Goal: Task Accomplishment & Management: Use online tool/utility

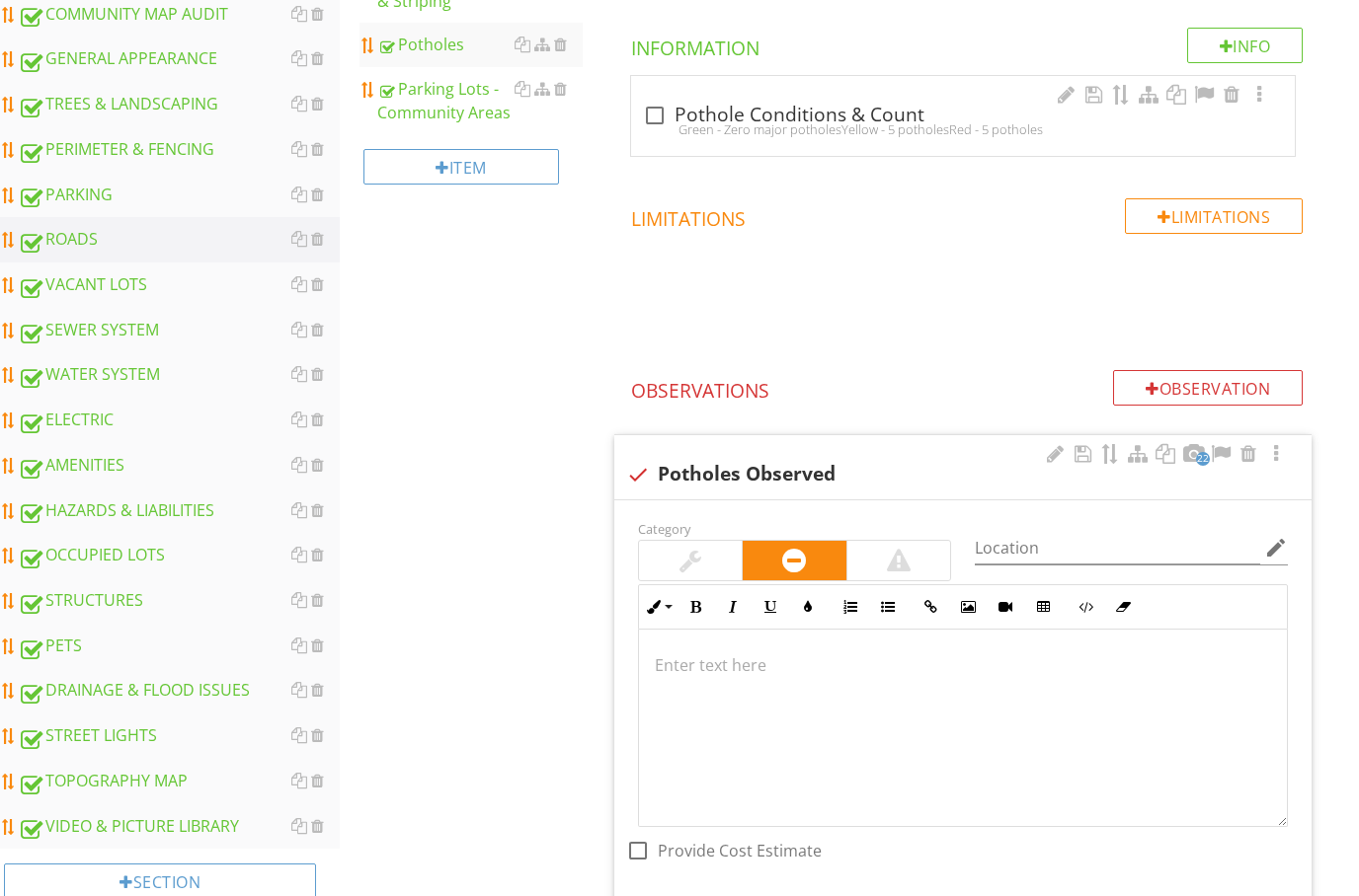
scroll to position [466, 0]
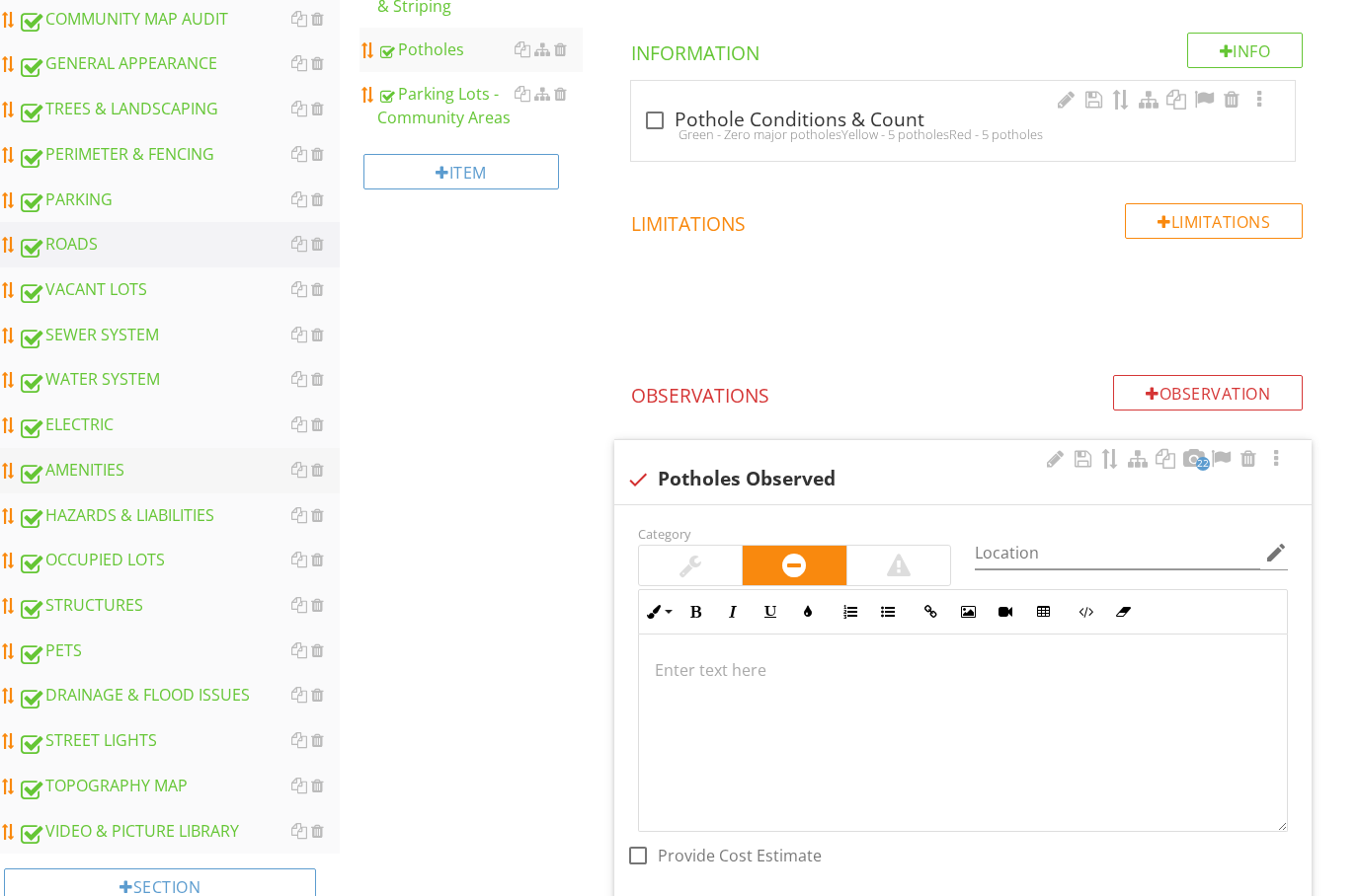
click at [83, 463] on div "AMENITIES" at bounding box center [179, 472] width 322 height 26
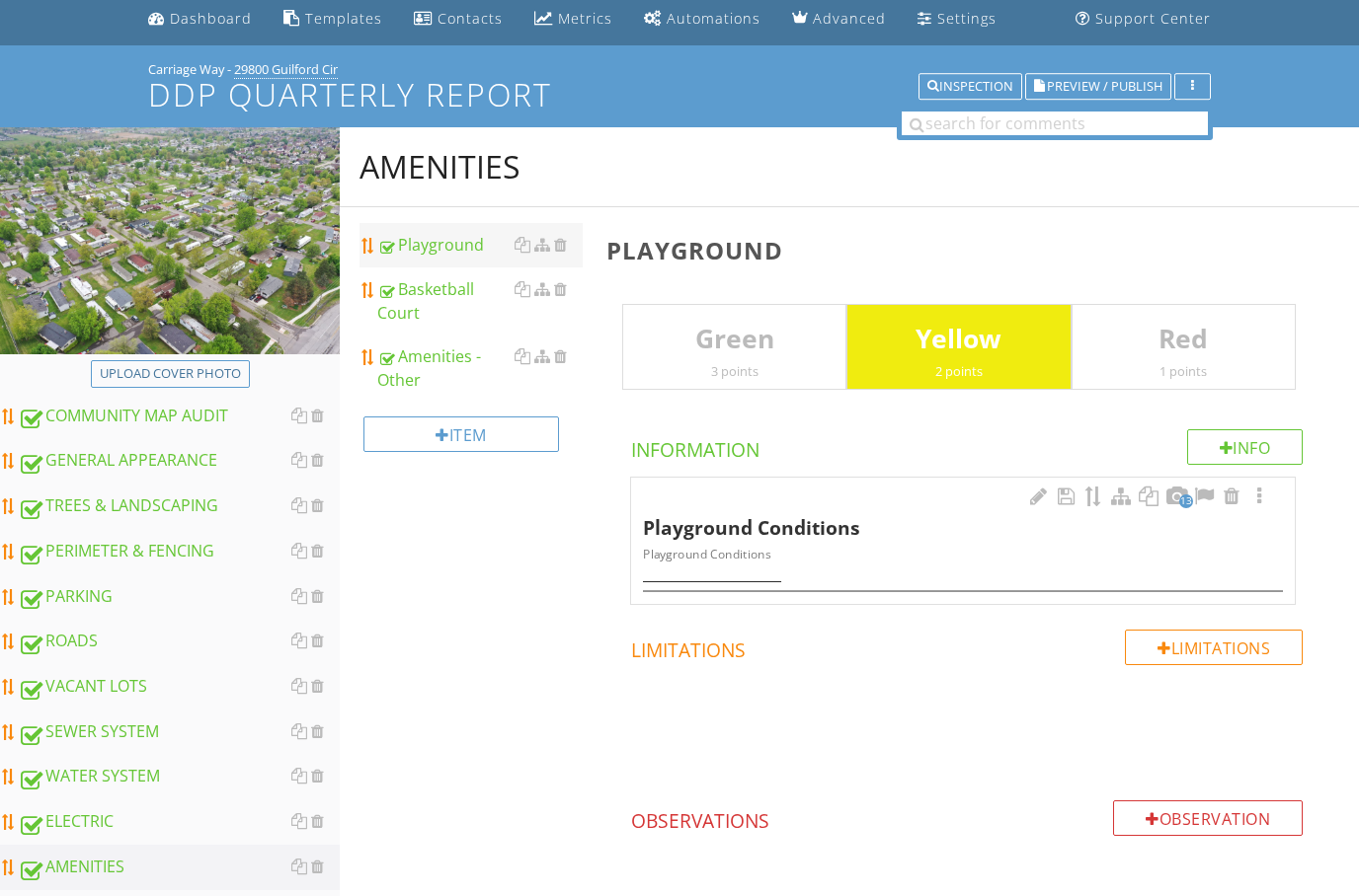
scroll to position [21, 0]
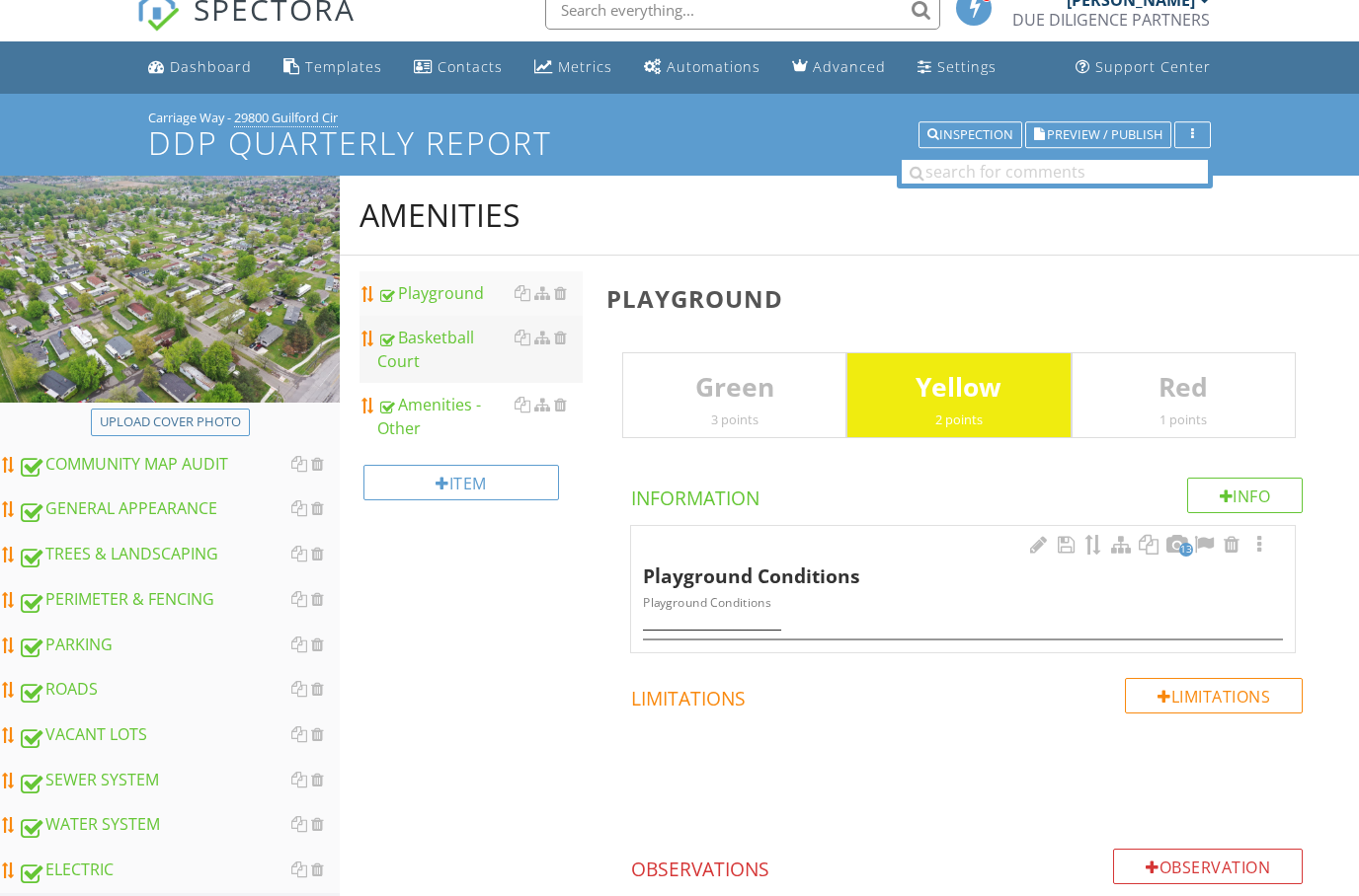
click at [430, 337] on div "Basketball Court" at bounding box center [480, 351] width 206 height 48
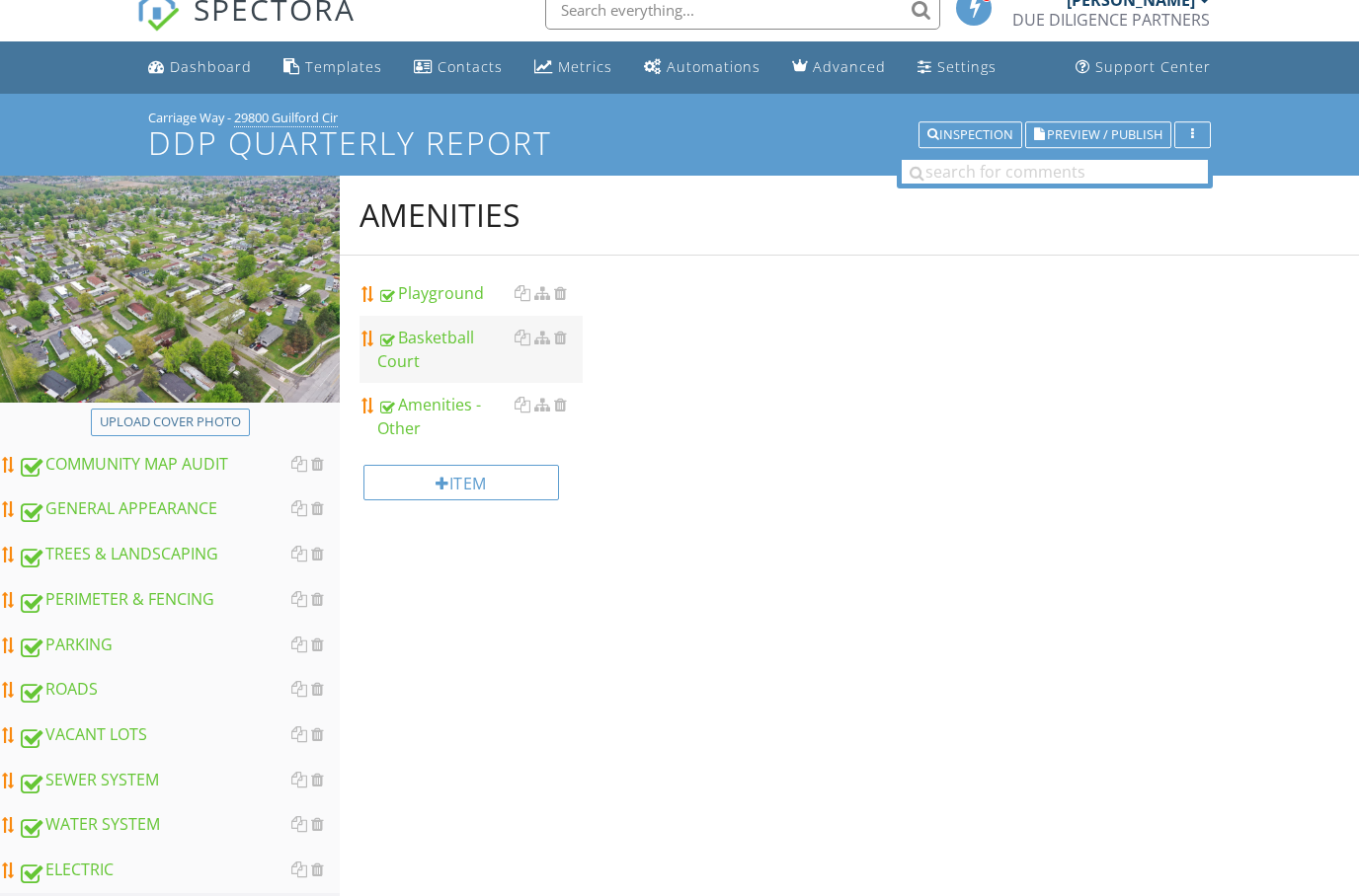
scroll to position [22, 0]
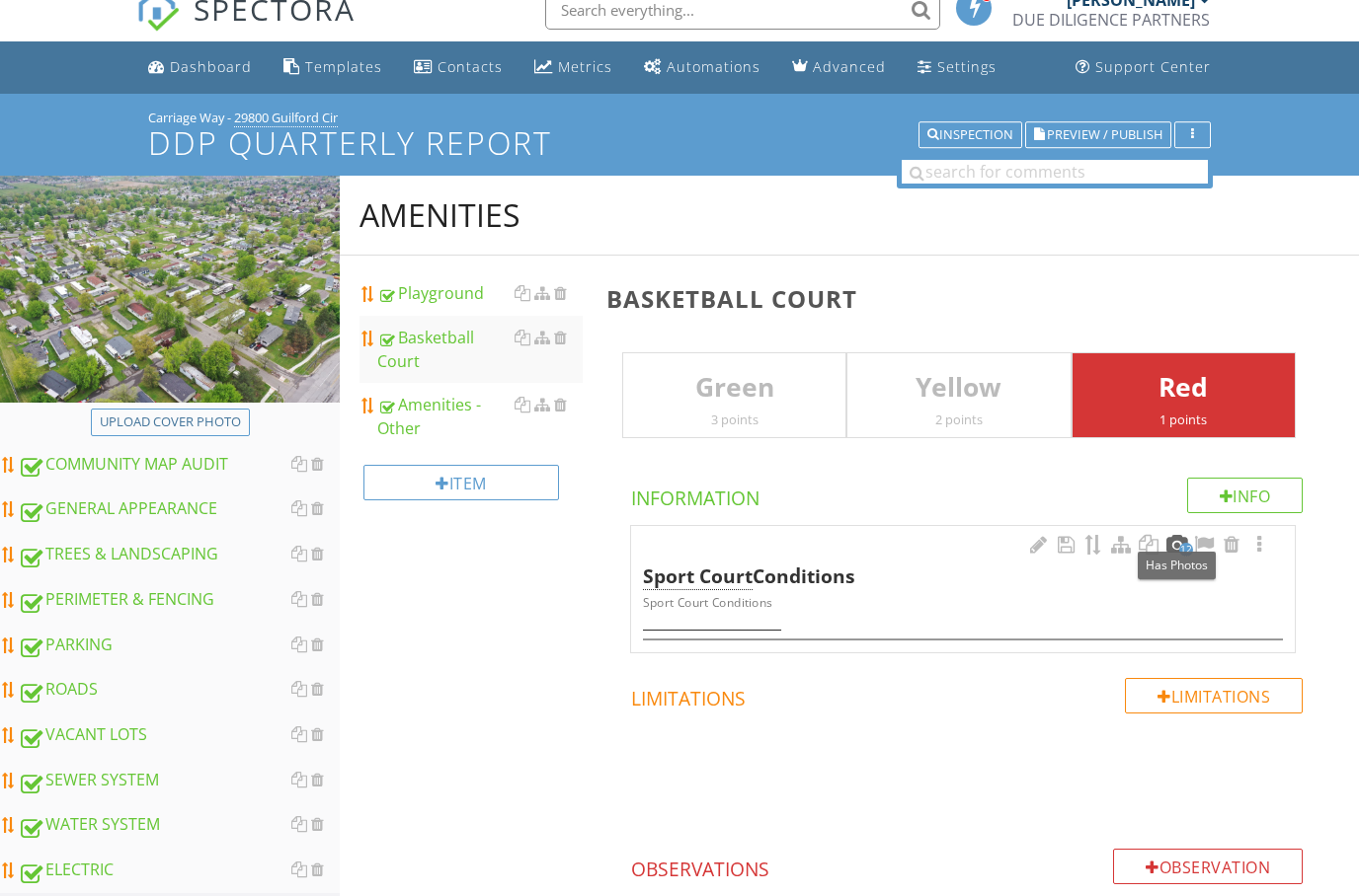
click at [1177, 545] on div at bounding box center [1176, 545] width 24 height 20
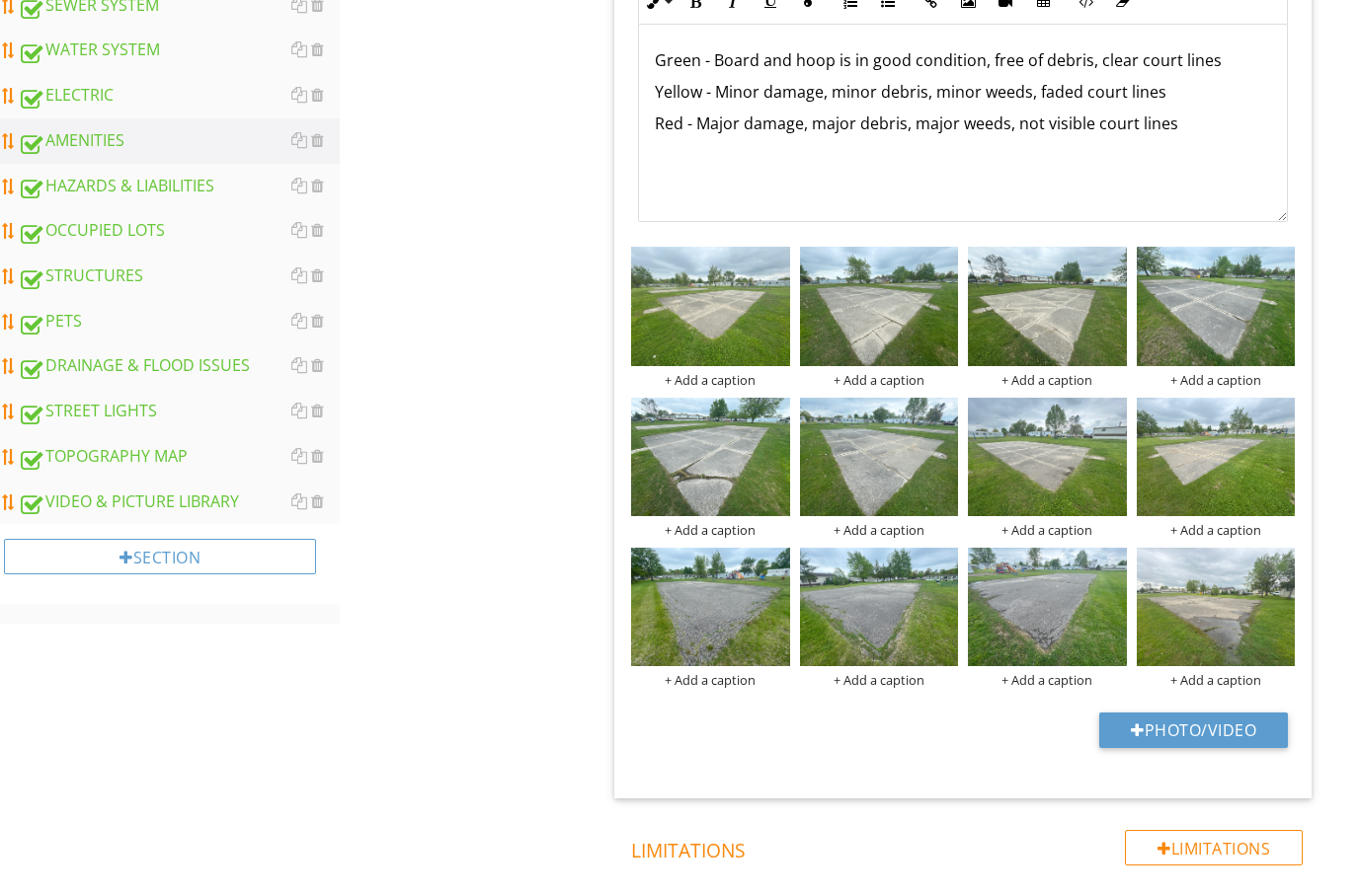
scroll to position [876, 0]
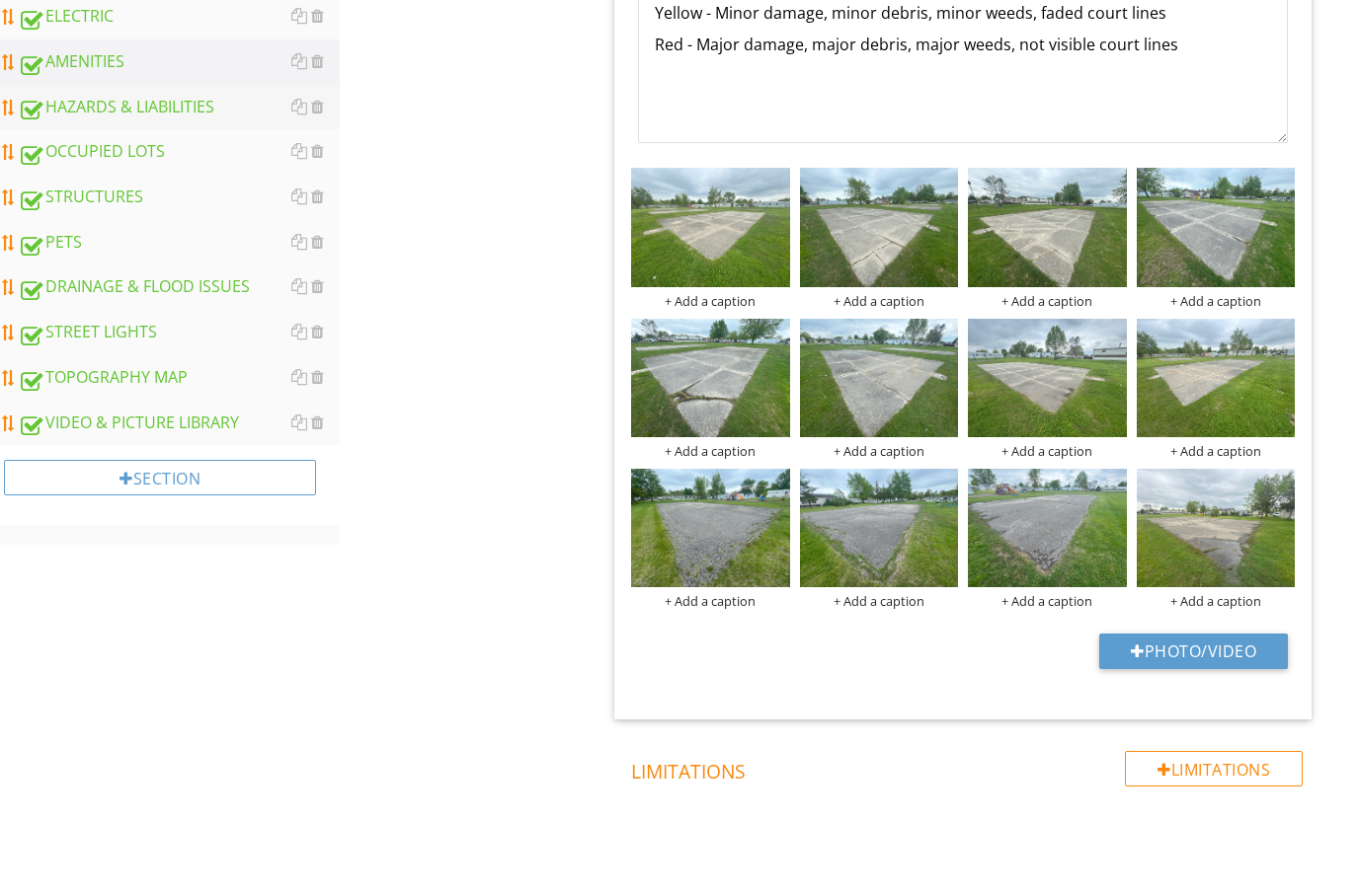
click at [208, 99] on div "HAZARDS & LIABILITIES" at bounding box center [179, 107] width 322 height 26
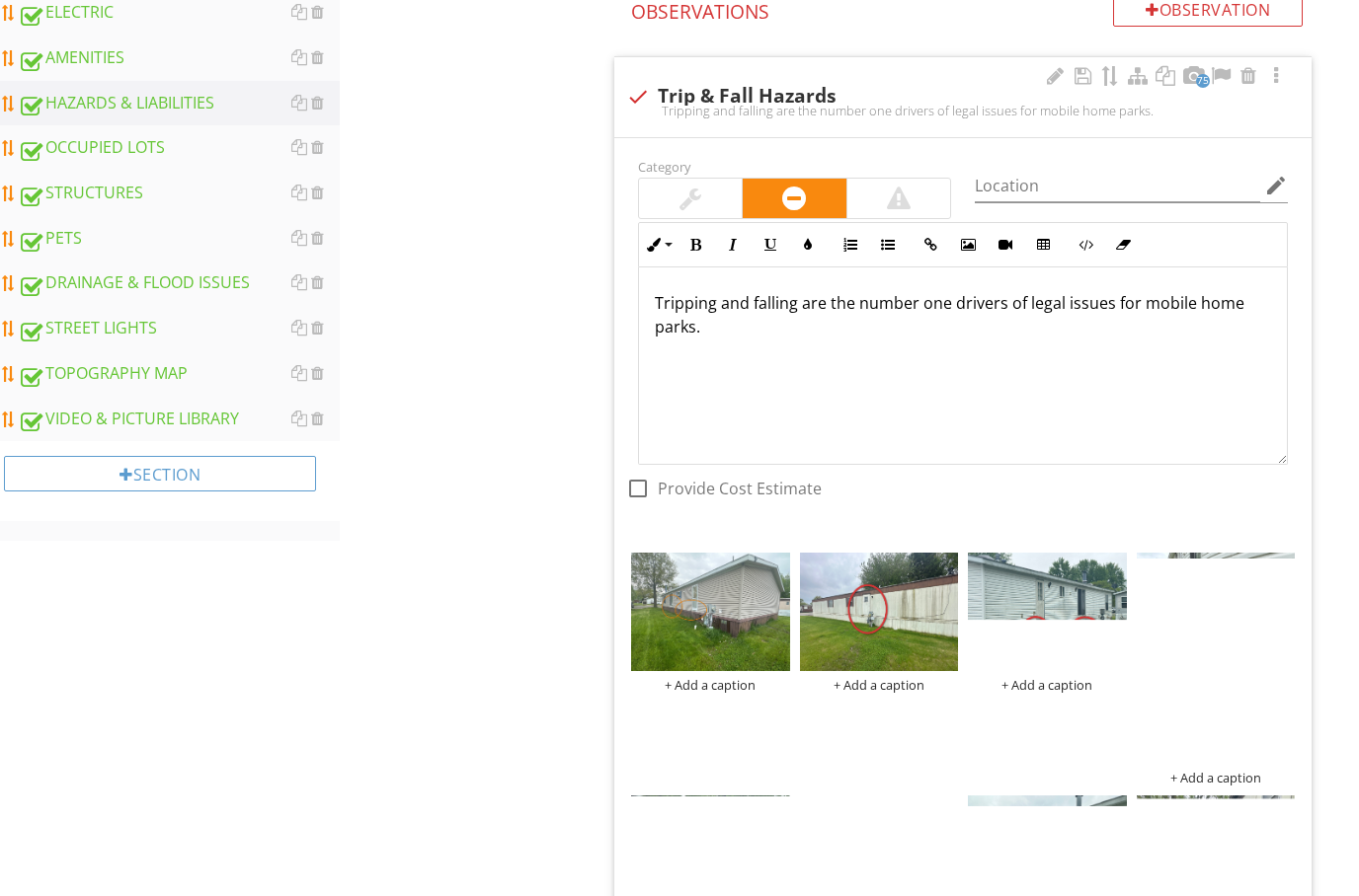
scroll to position [889, 0]
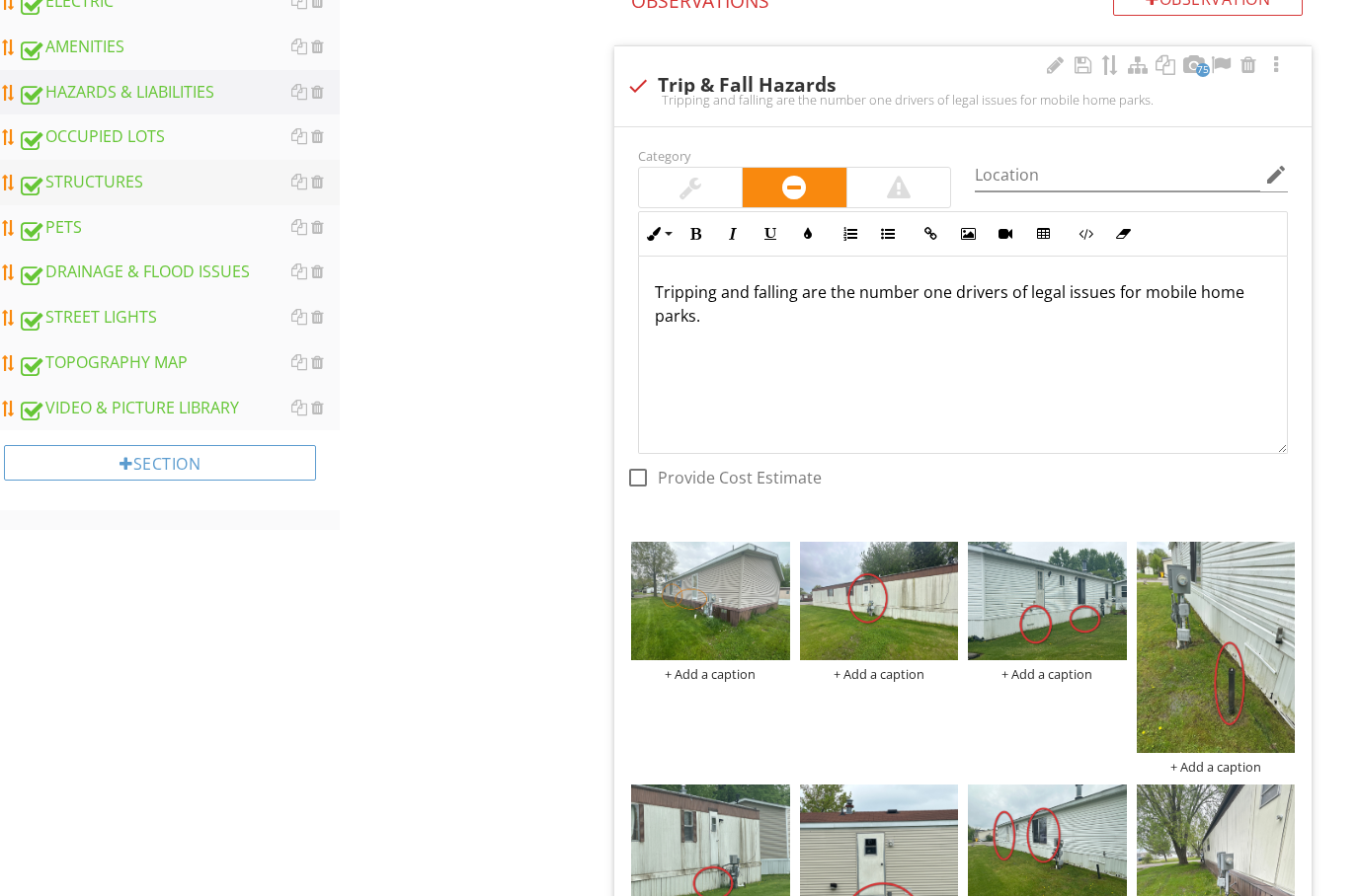
click at [92, 185] on div "STRUCTURES" at bounding box center [179, 184] width 322 height 26
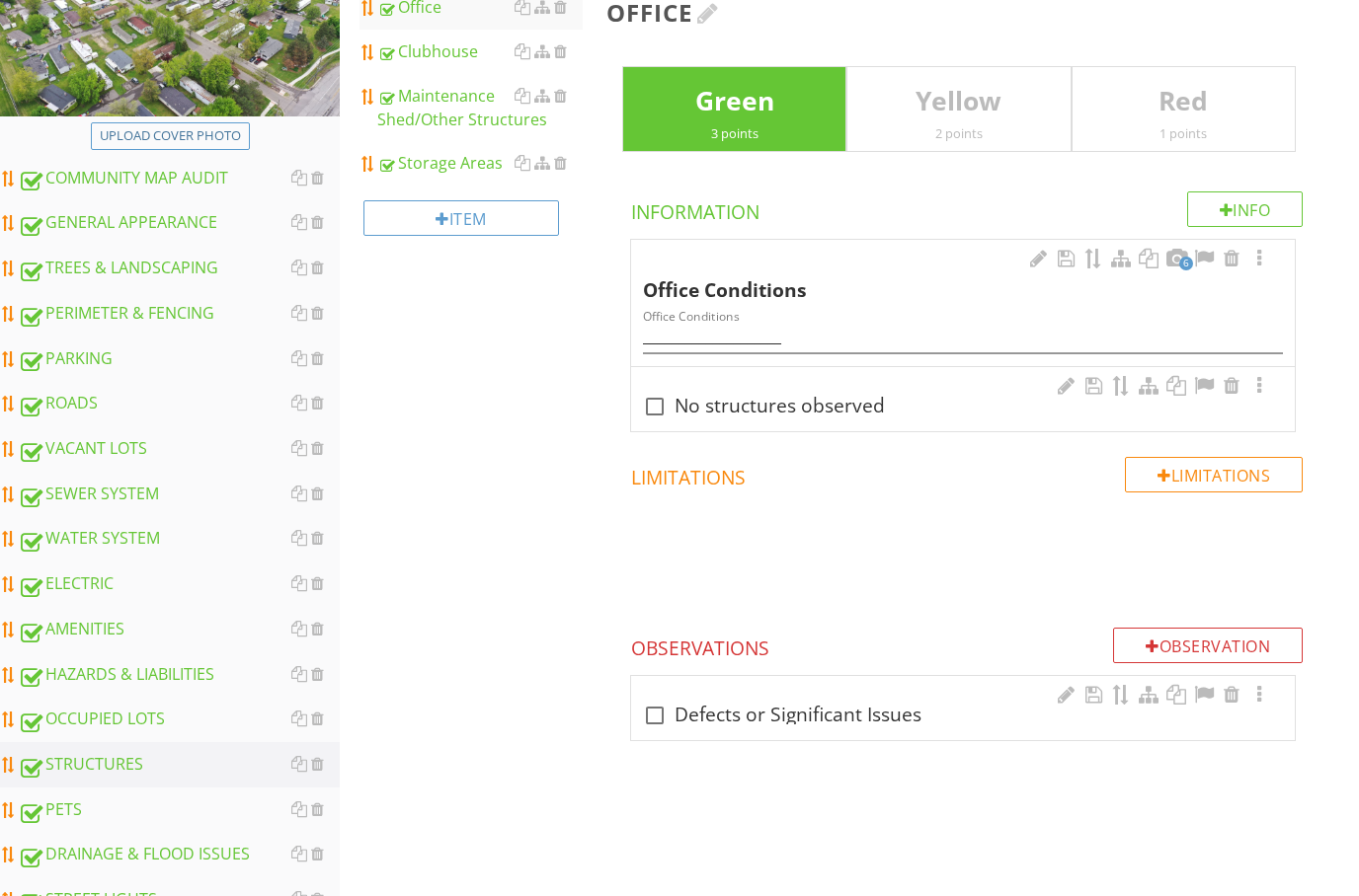
scroll to position [308, 0]
click at [451, 66] on link "Clubhouse" at bounding box center [480, 52] width 206 height 44
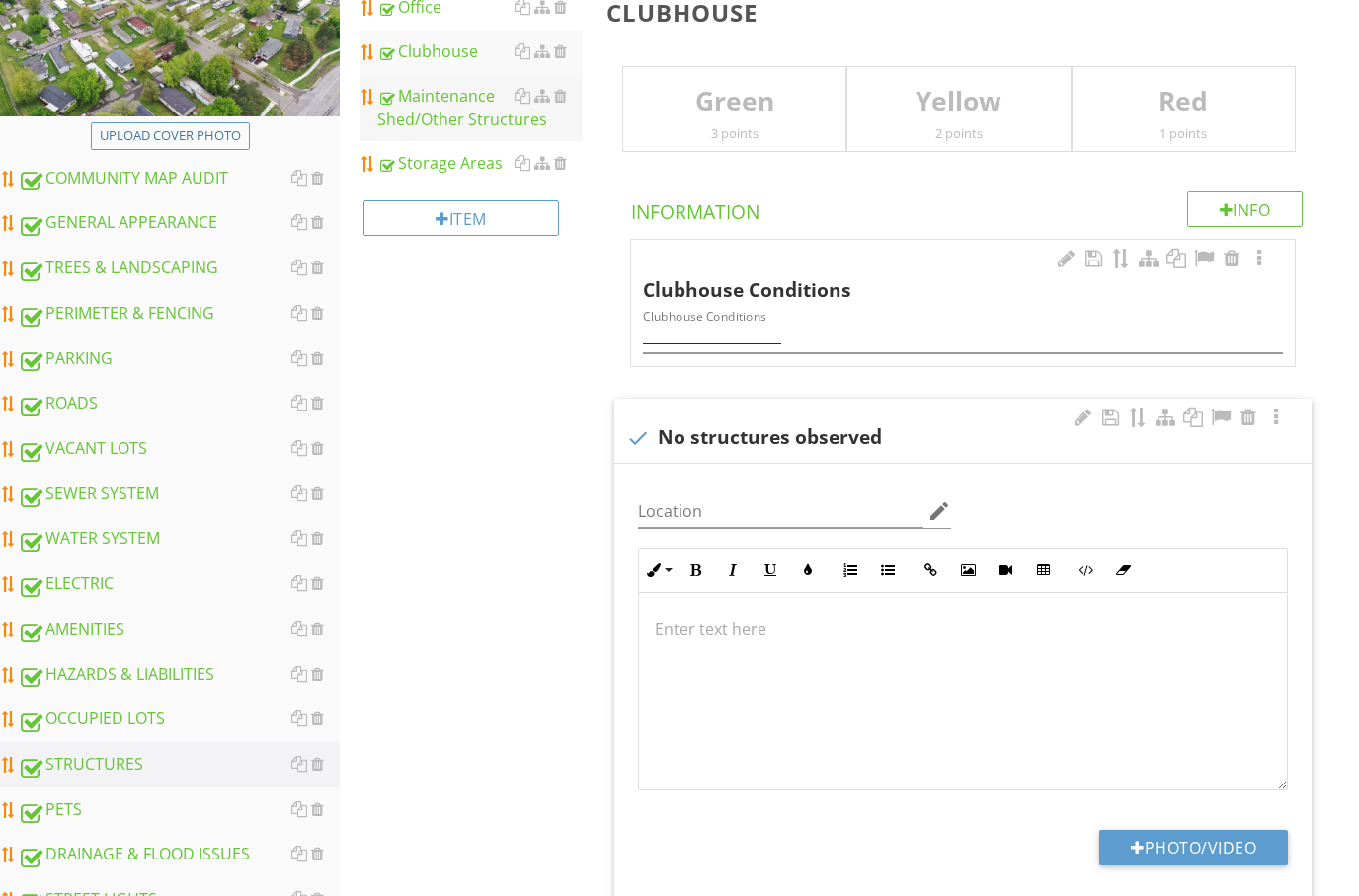
click at [444, 115] on div "Maintenance Shed/Other Structures" at bounding box center [480, 107] width 206 height 48
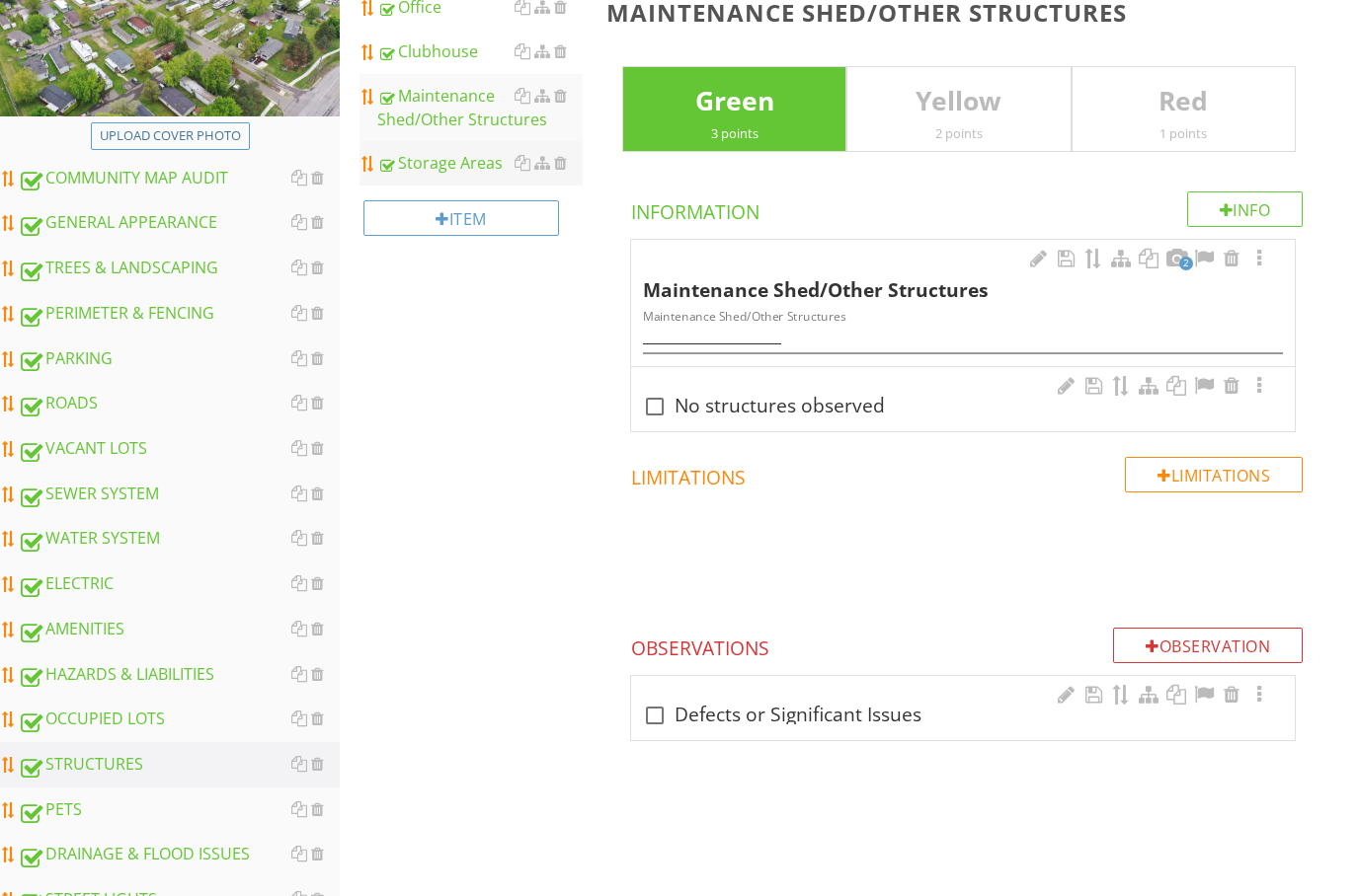
click at [446, 164] on div "Storage Areas" at bounding box center [480, 163] width 206 height 24
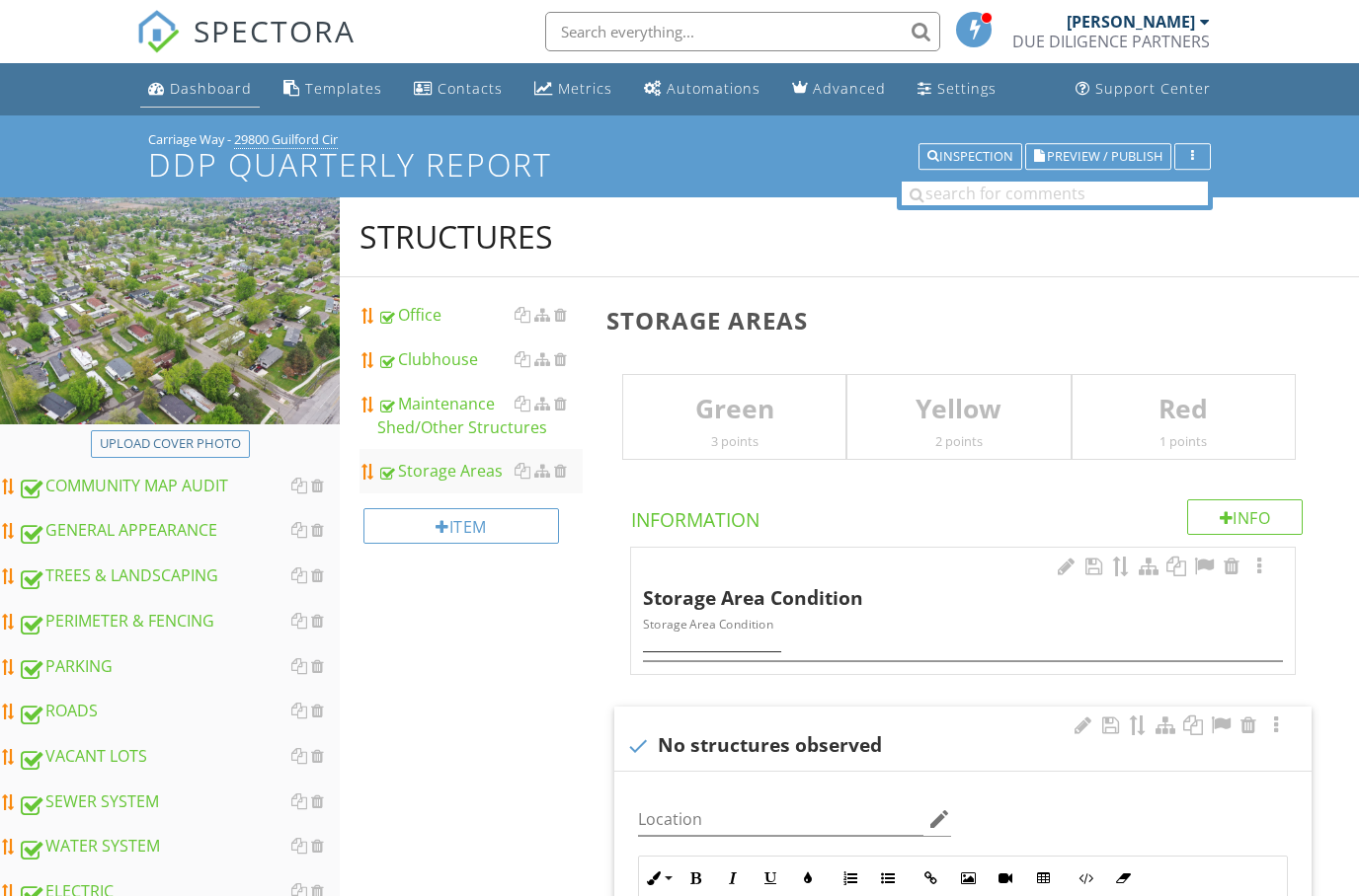
click at [199, 105] on link "Dashboard" at bounding box center [200, 89] width 119 height 37
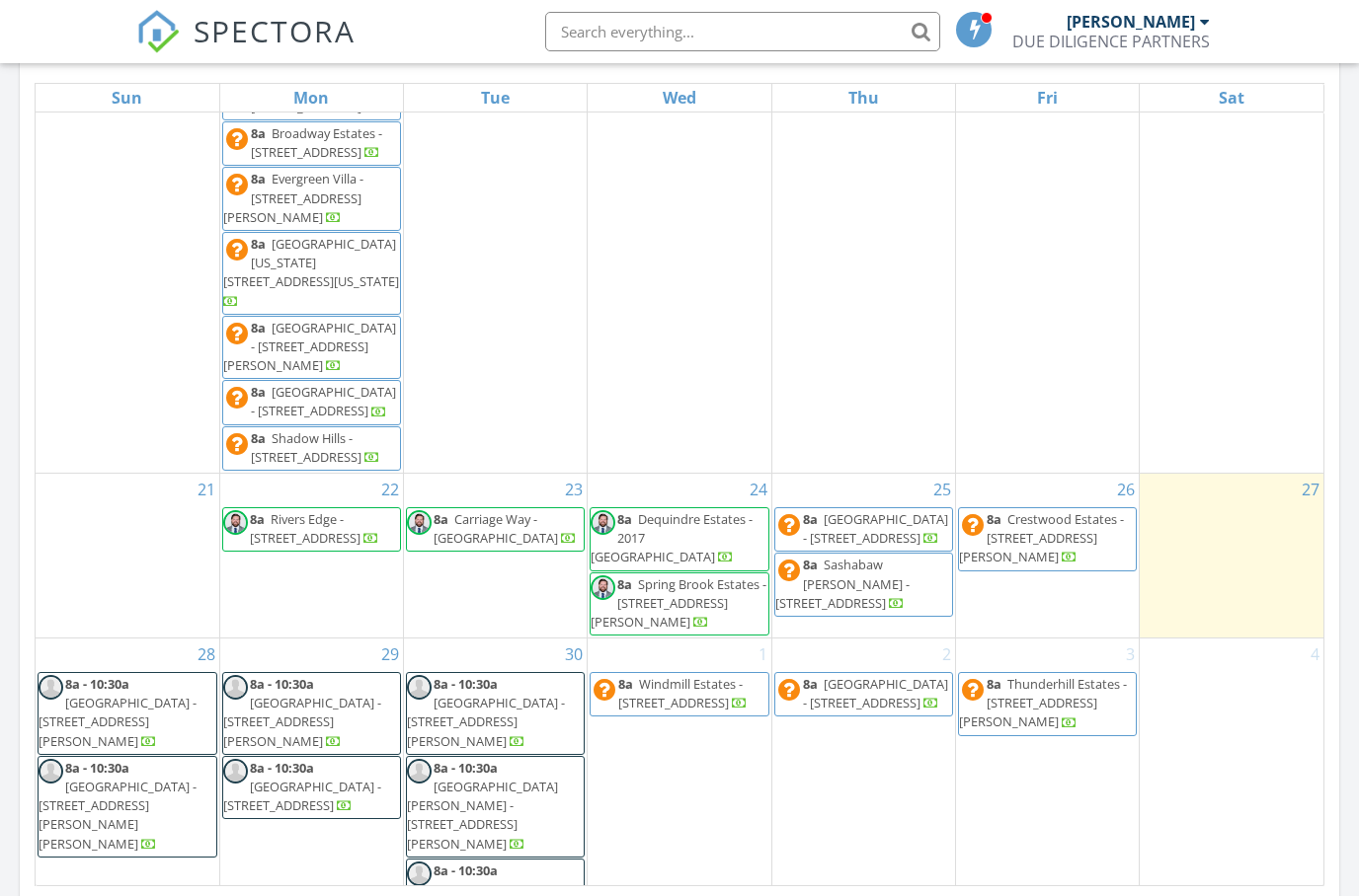
scroll to position [1153, 0]
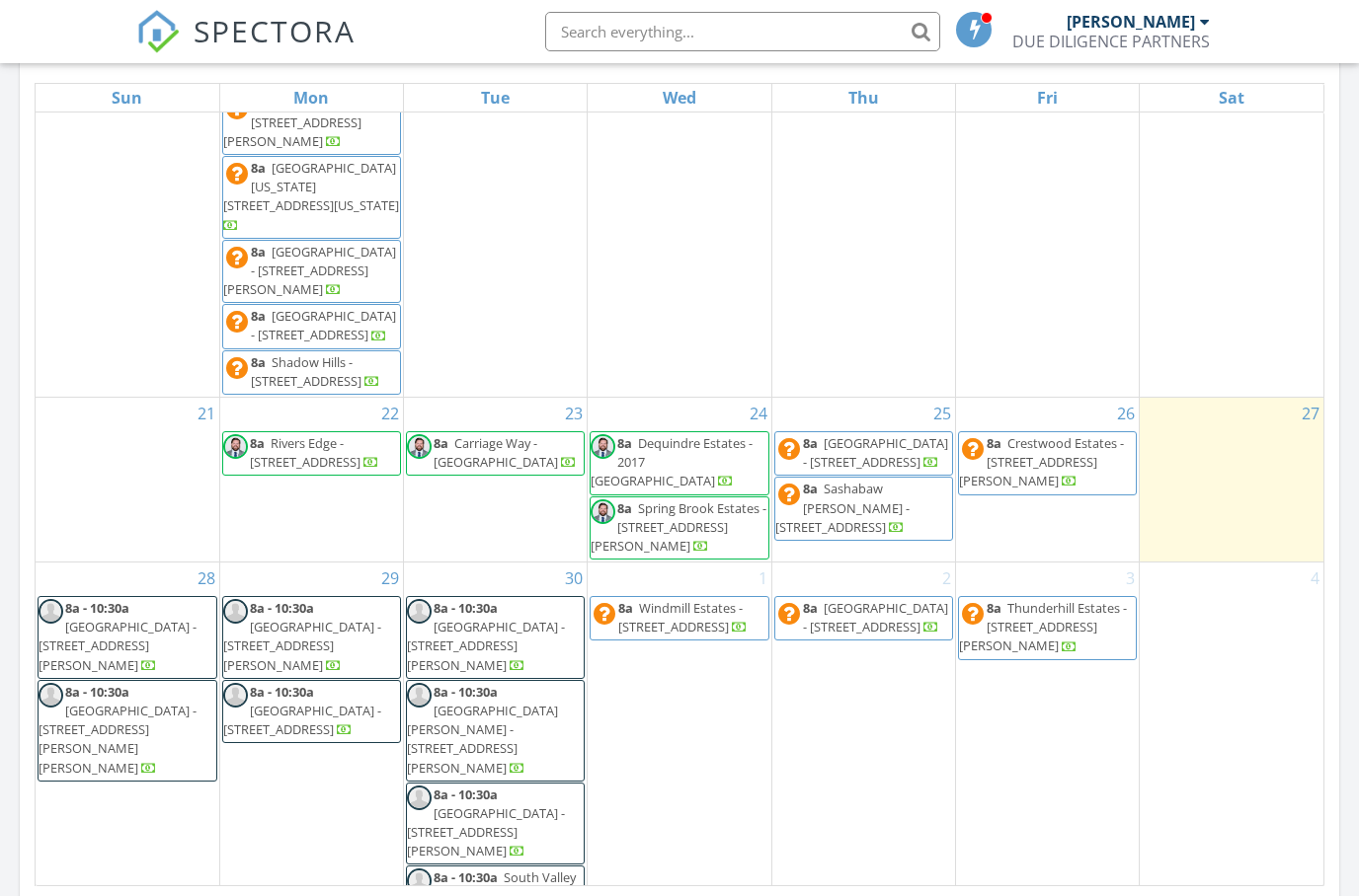
click at [497, 446] on span "Carriage Way - 29800 Guilford Cir , Chesterfield 48051" at bounding box center [495, 452] width 124 height 37
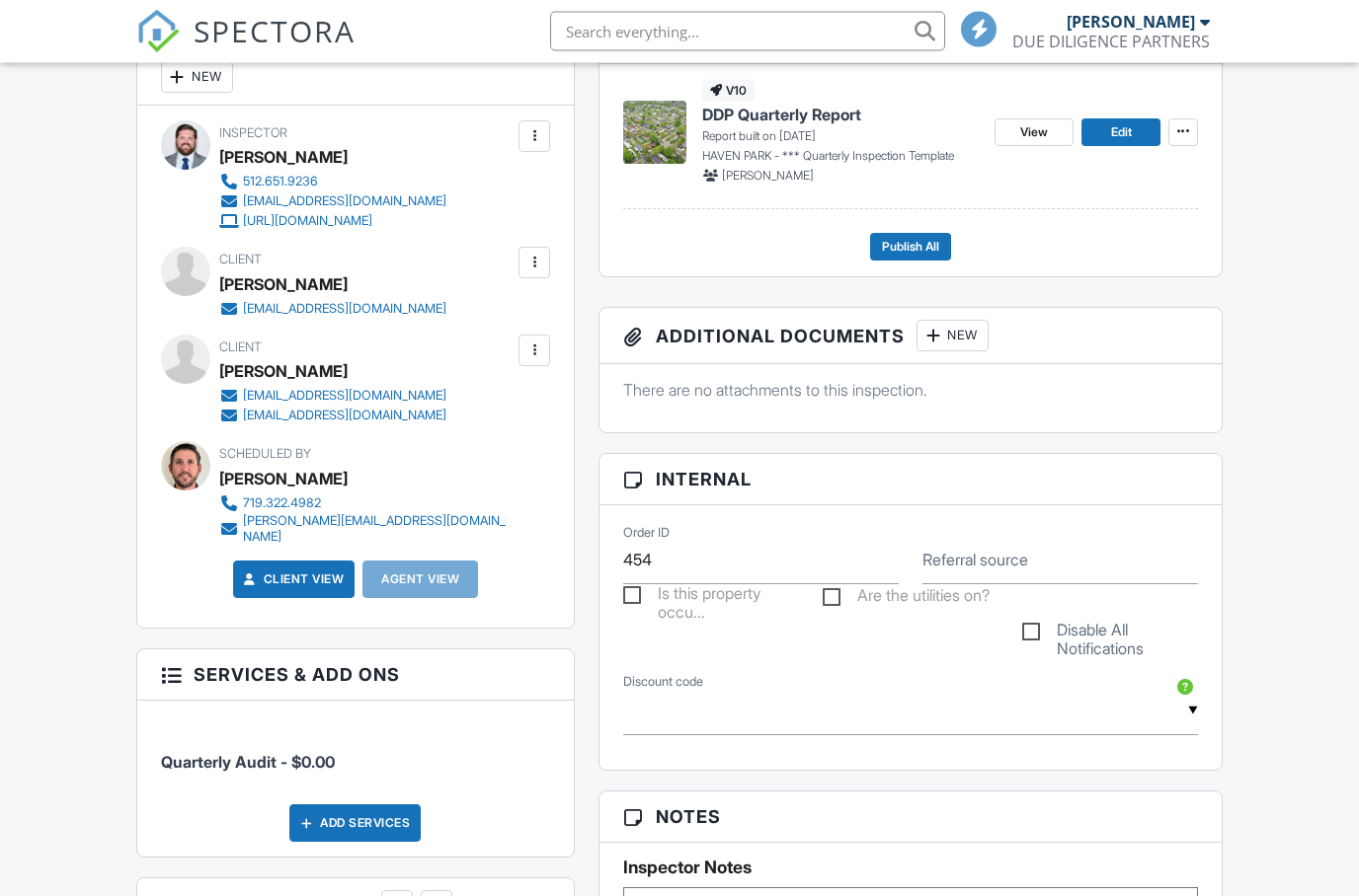
scroll to position [591, 0]
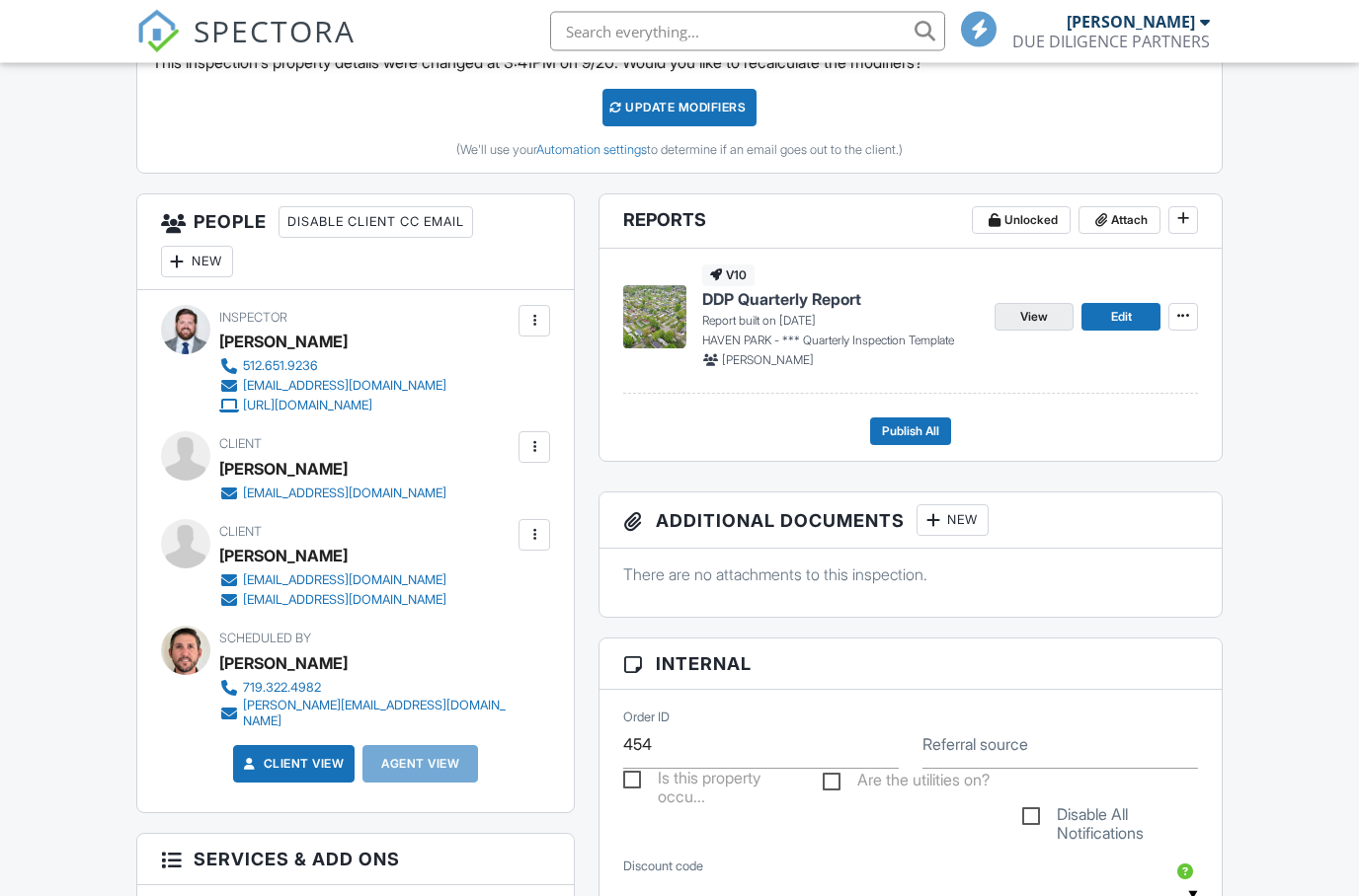
click at [1033, 322] on span "View" at bounding box center [1034, 318] width 28 height 20
click at [607, 35] on input "text" at bounding box center [748, 32] width 395 height 40
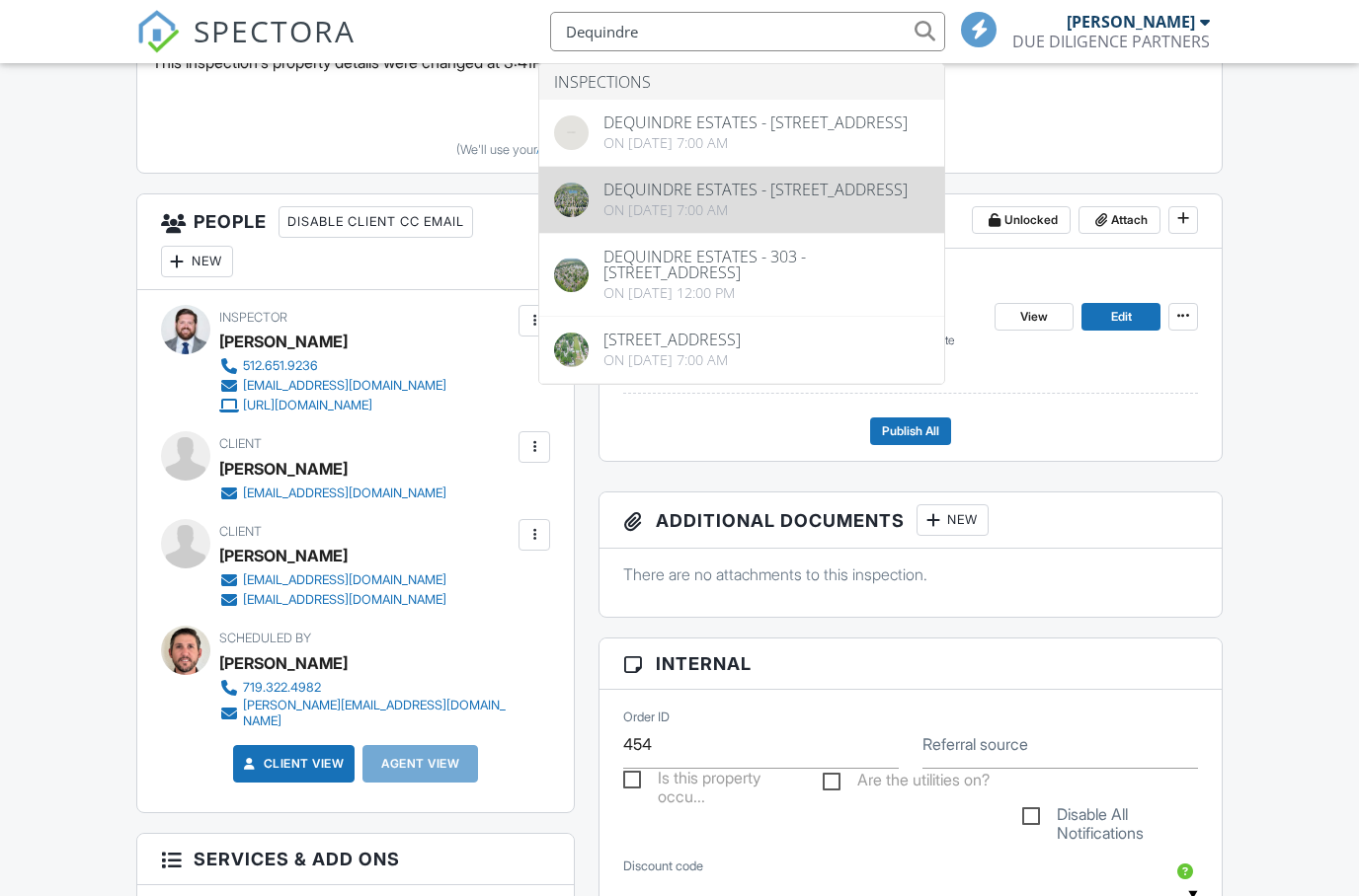
type input "Dequindre"
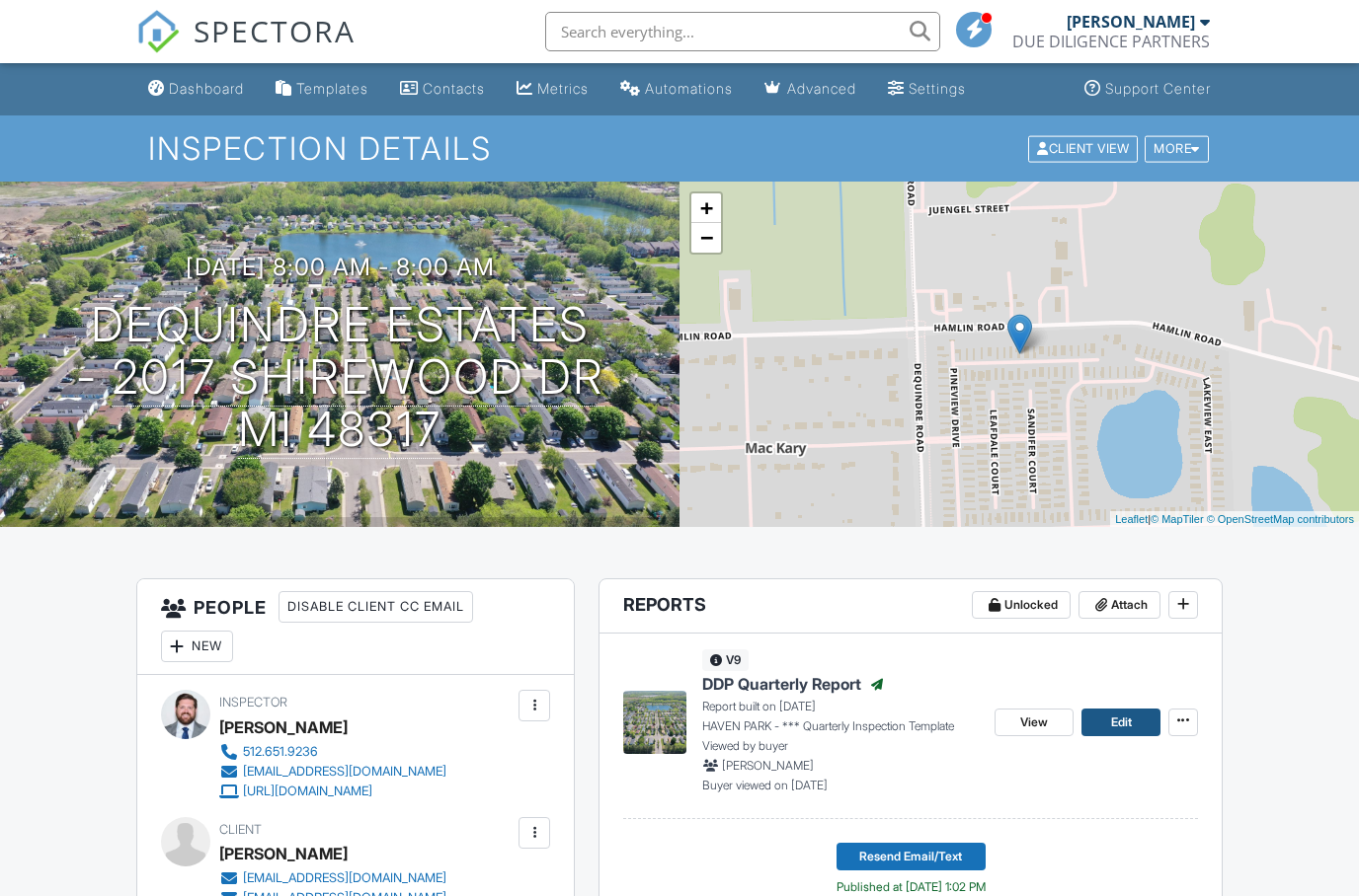
click at [1117, 723] on span "Edit" at bounding box center [1121, 723] width 21 height 20
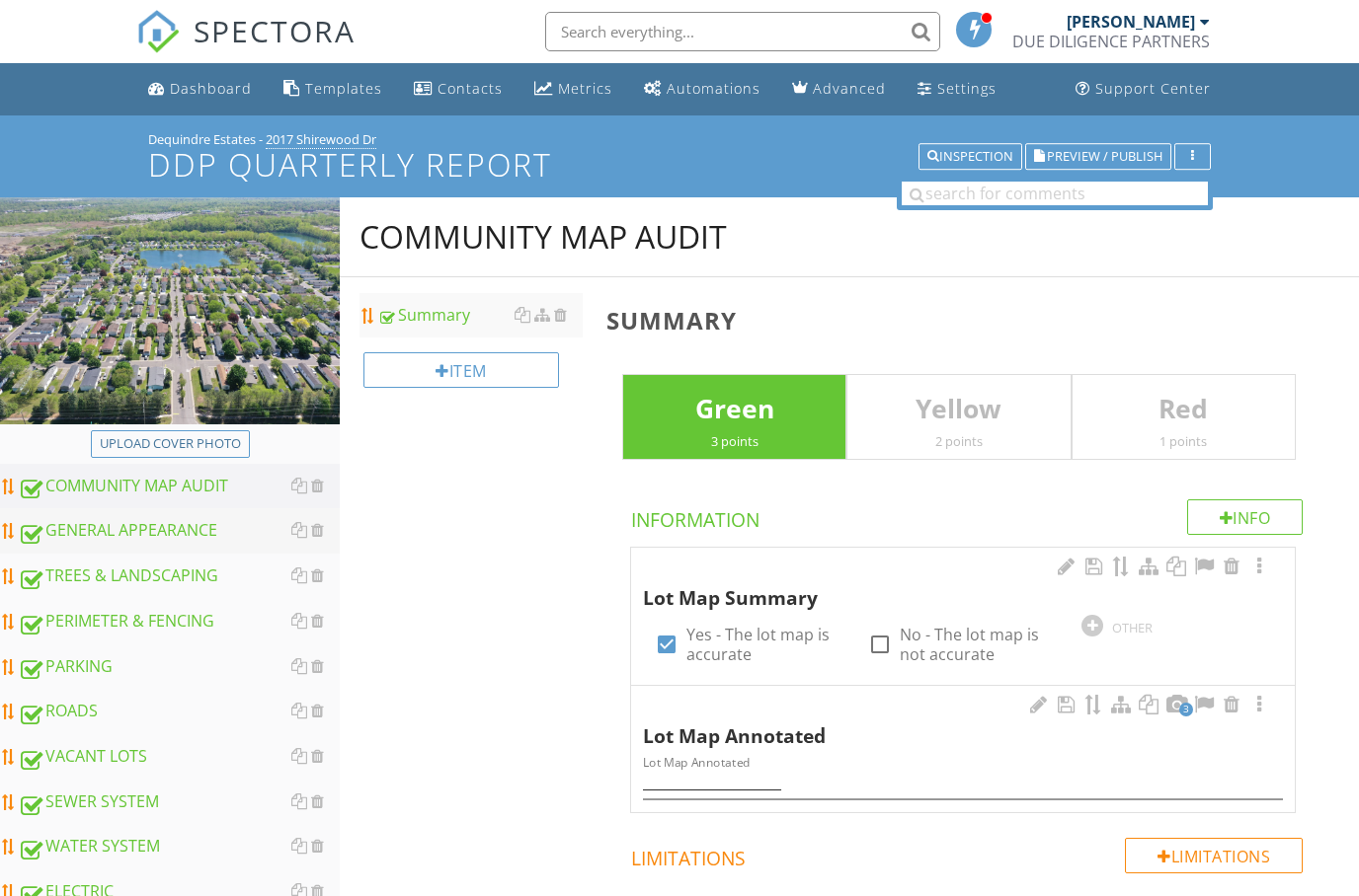
click at [147, 536] on div "GENERAL APPEARANCE" at bounding box center [179, 531] width 322 height 26
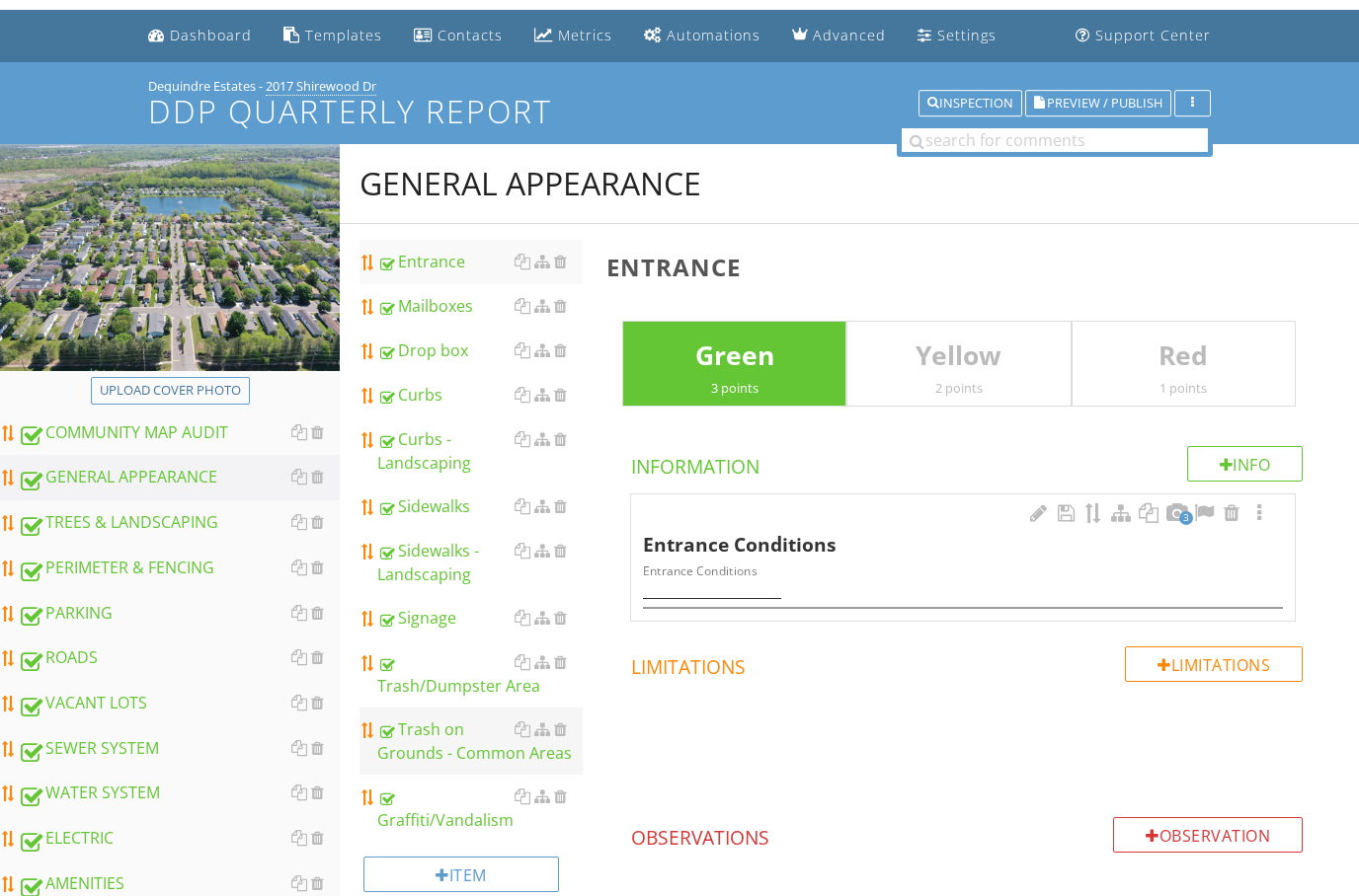
scroll to position [55, 0]
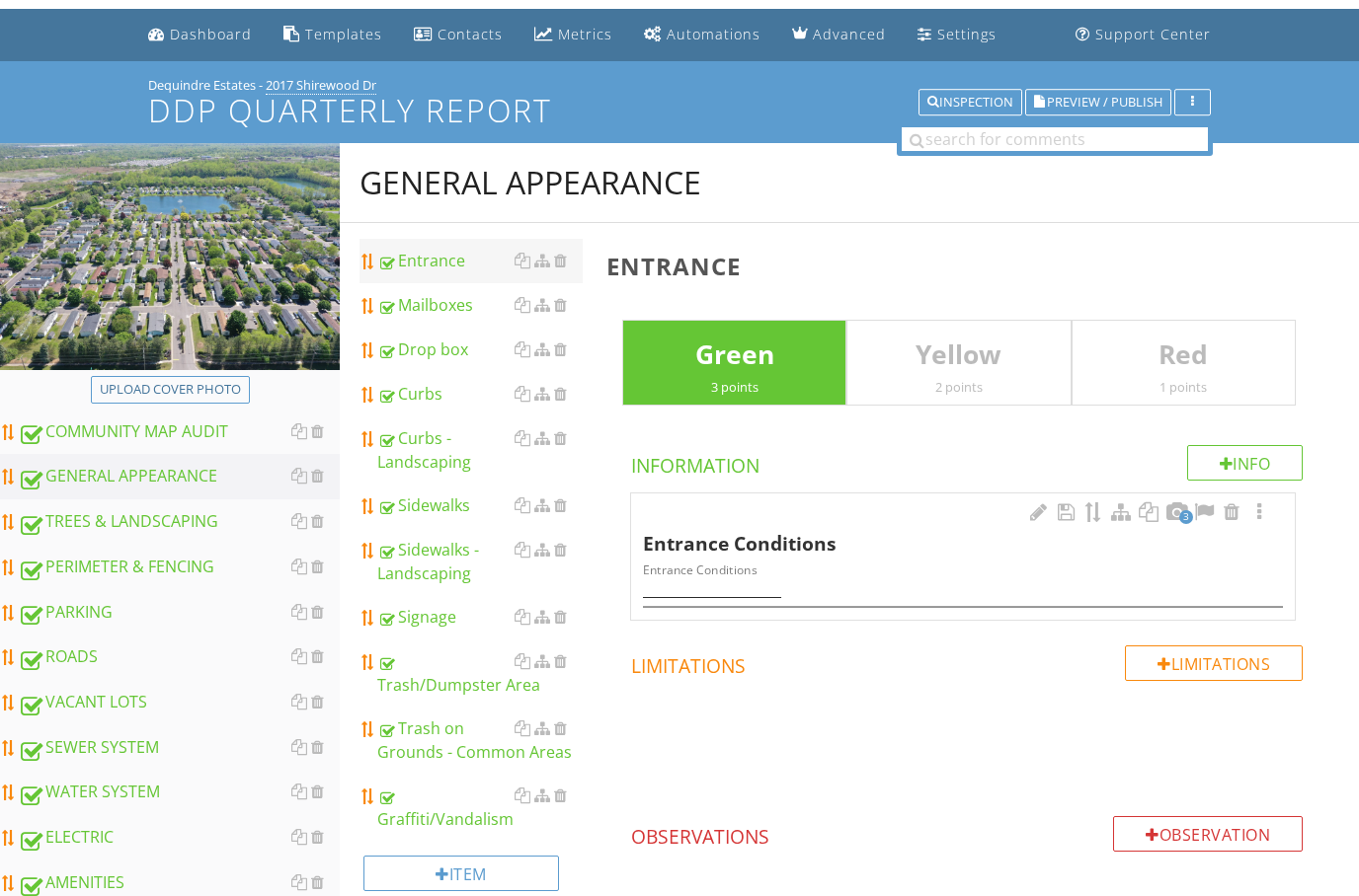
click at [434, 271] on div "Entrance" at bounding box center [480, 260] width 206 height 24
click at [445, 309] on div "Mailboxes" at bounding box center [480, 305] width 206 height 24
click at [441, 353] on div "Drop box" at bounding box center [480, 350] width 206 height 24
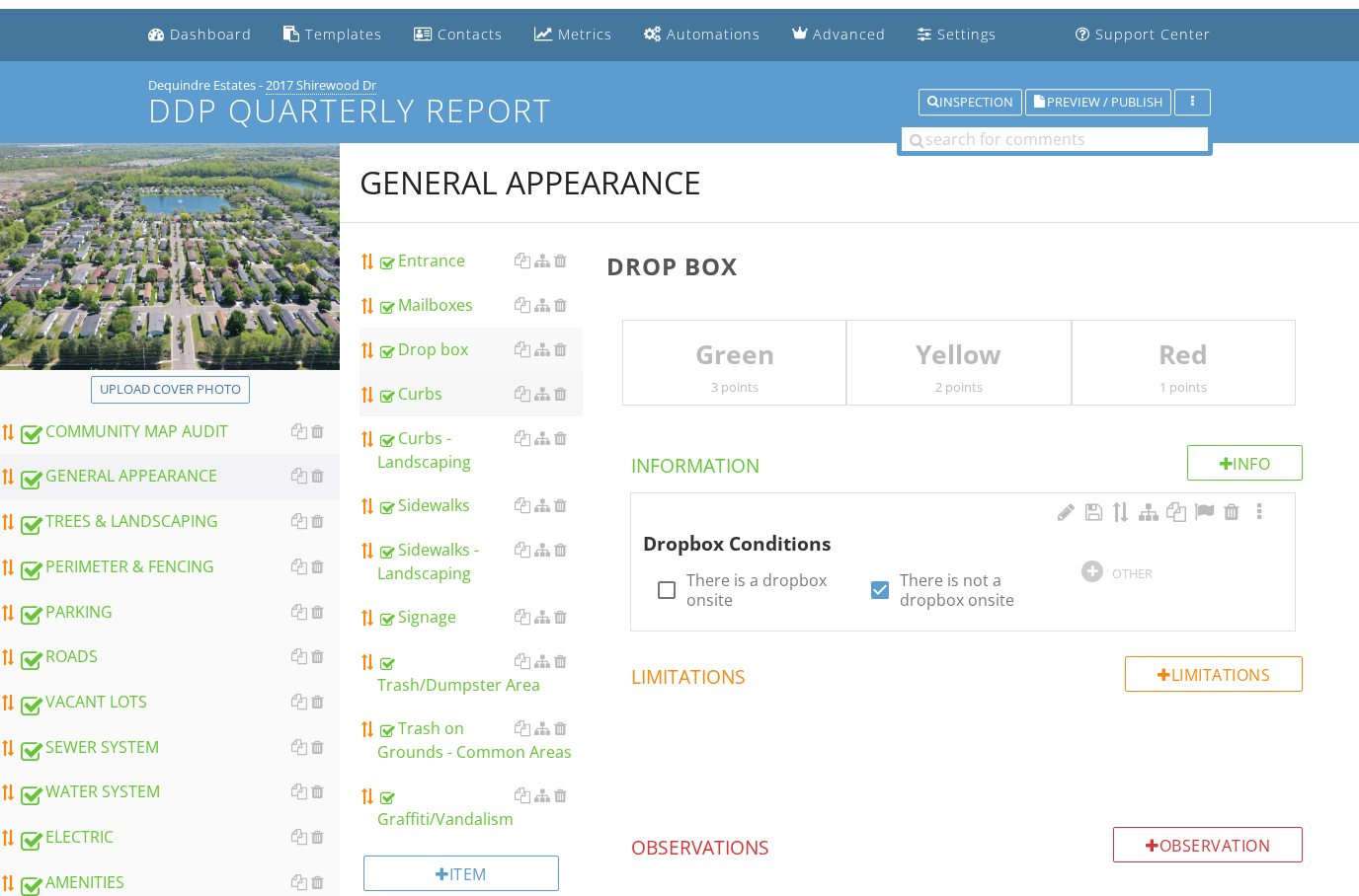
click at [407, 399] on div "Curbs" at bounding box center [480, 394] width 206 height 24
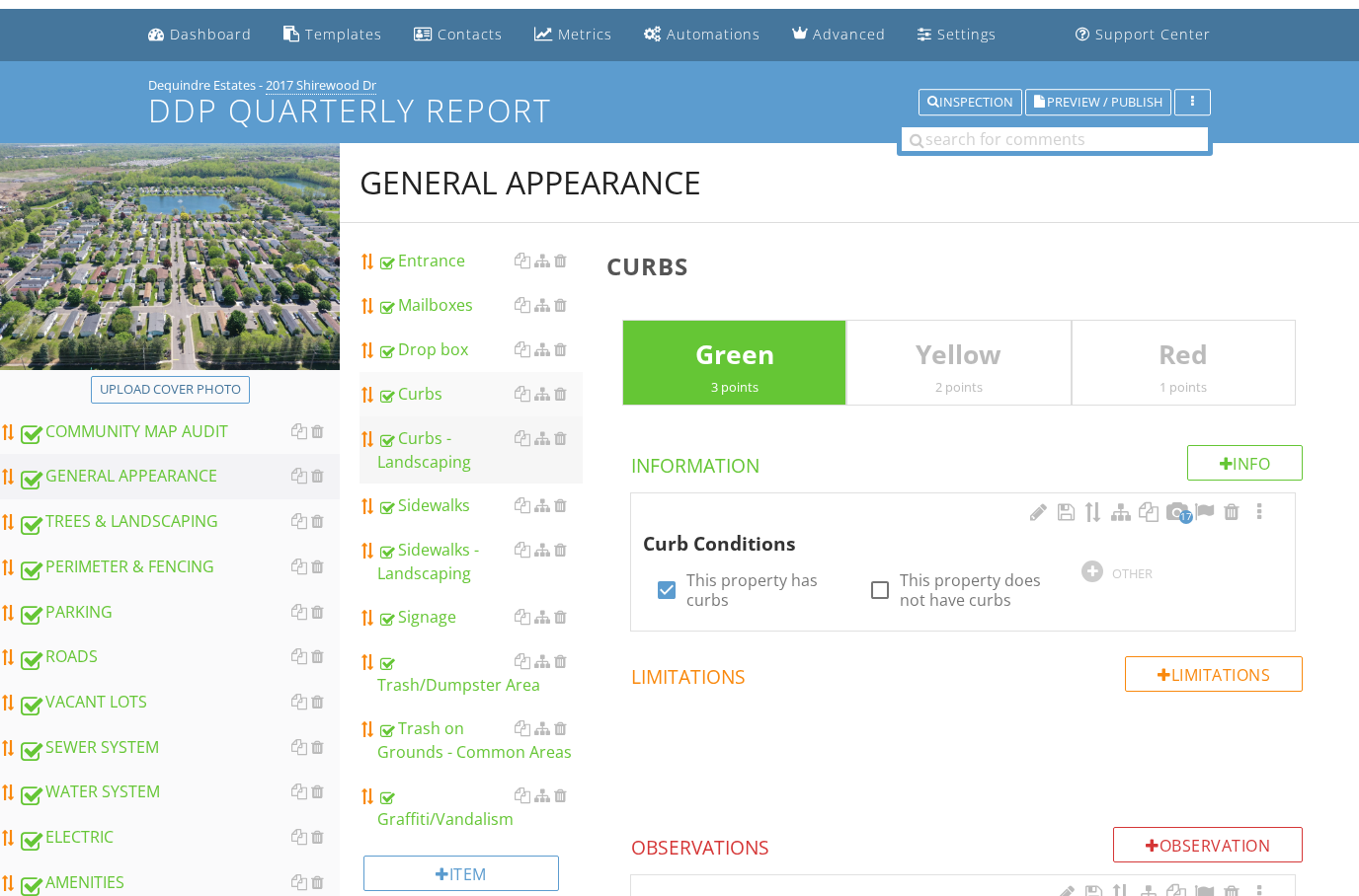
click at [442, 453] on div "Curbs - Landscaping" at bounding box center [480, 450] width 206 height 48
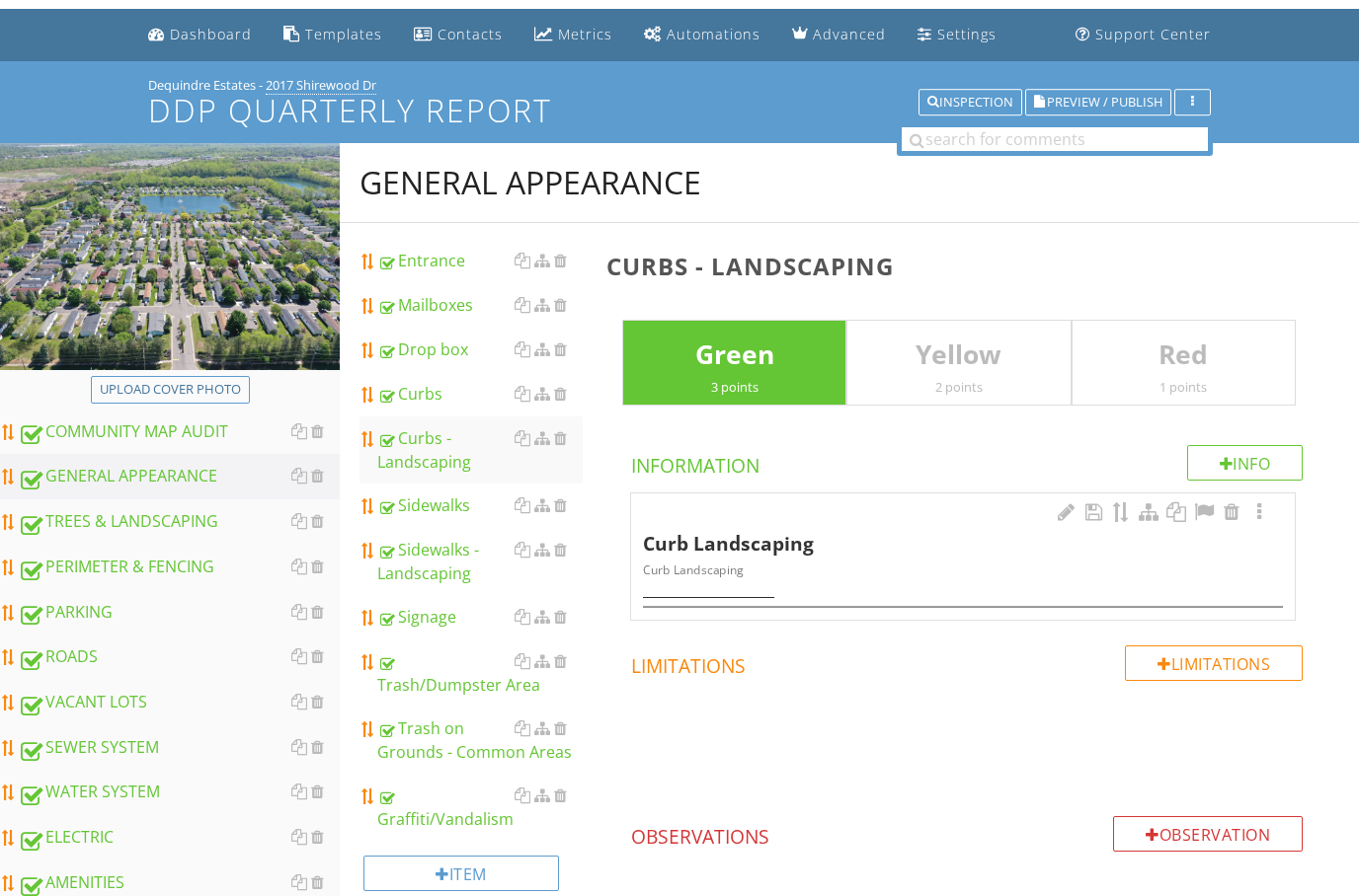
scroll to position [133, 0]
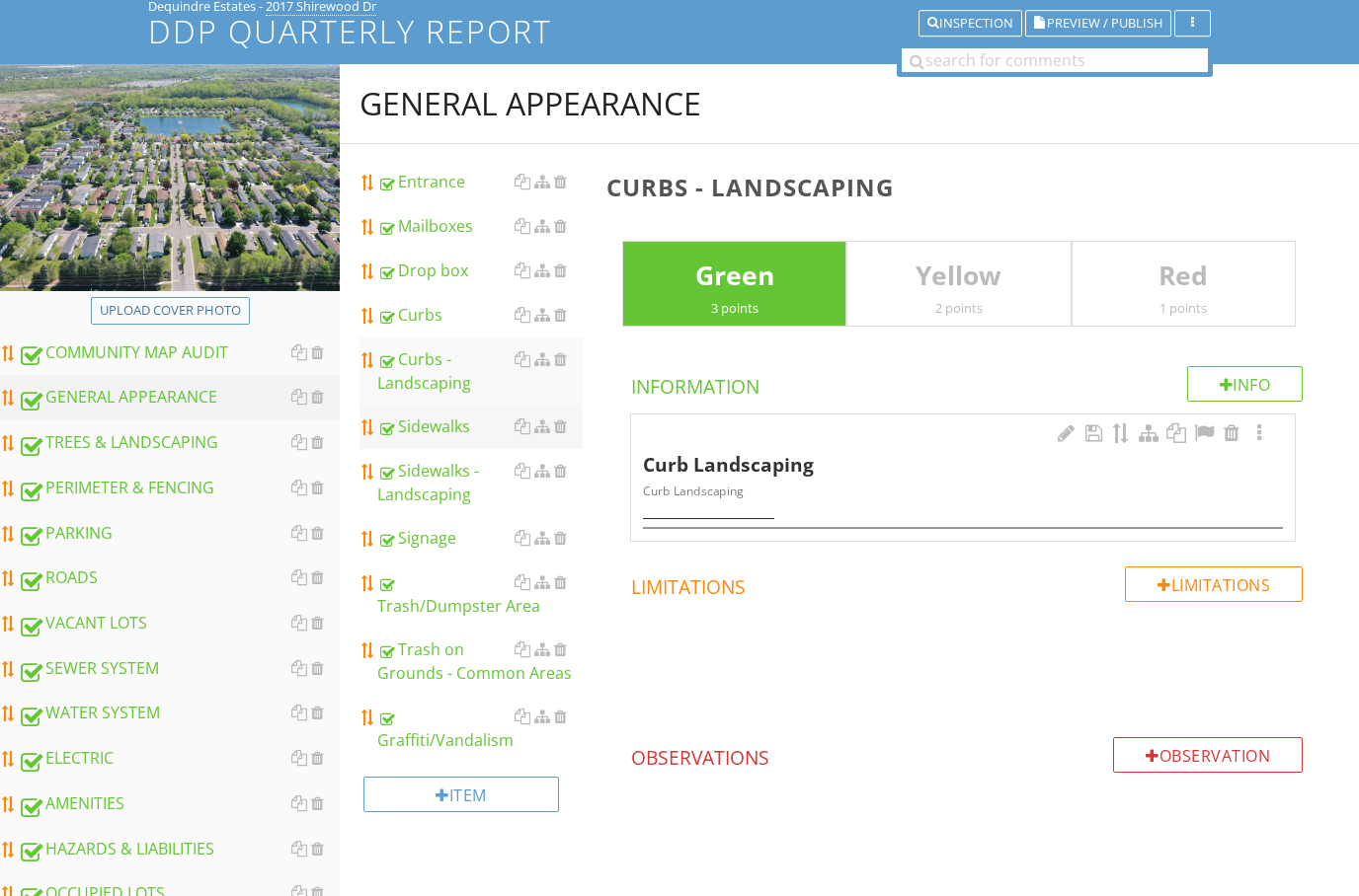
click at [434, 426] on div "Sidewalks" at bounding box center [480, 426] width 206 height 24
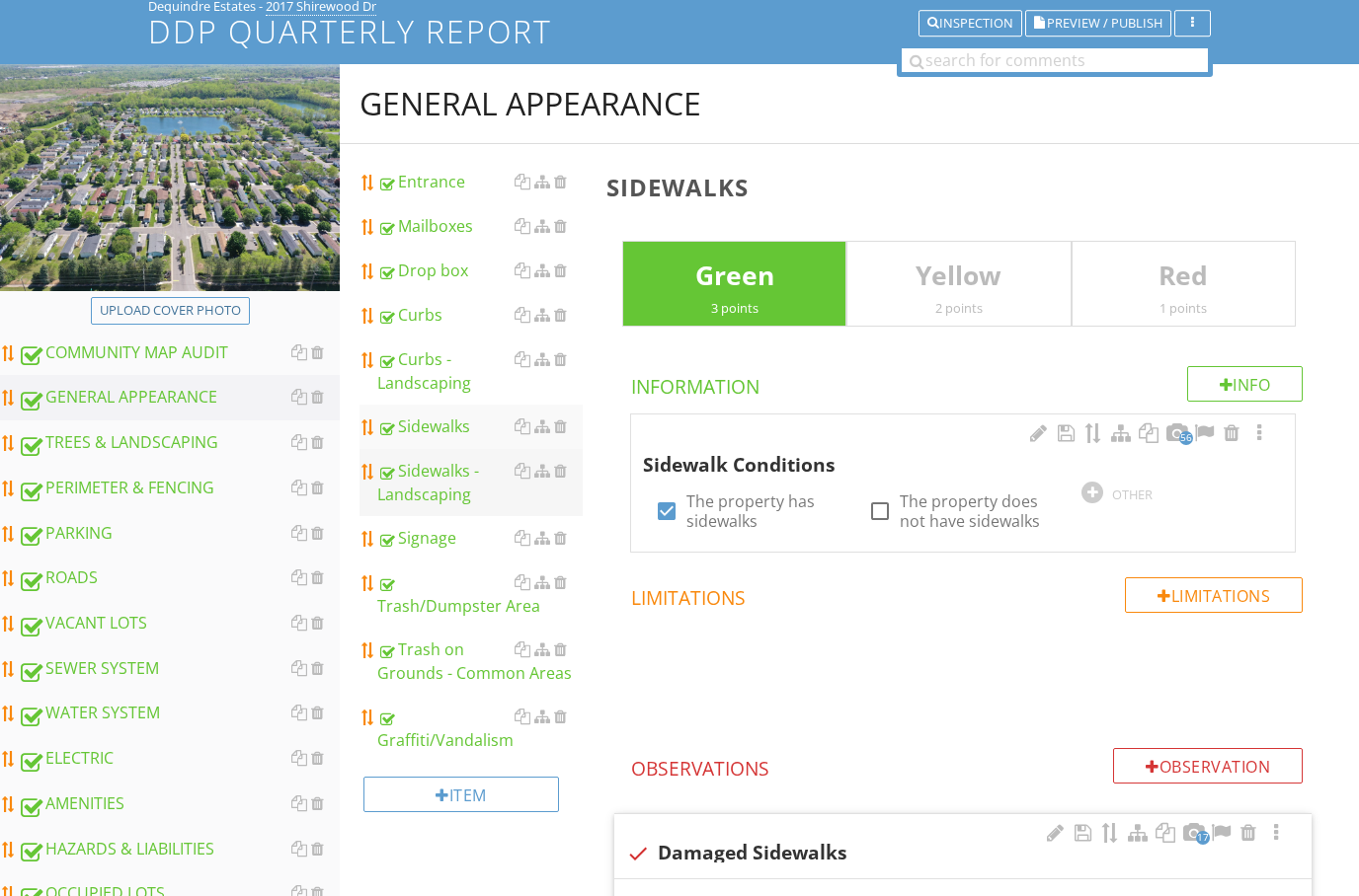
click at [426, 477] on div "Sidewalks - Landscaping" at bounding box center [480, 483] width 206 height 48
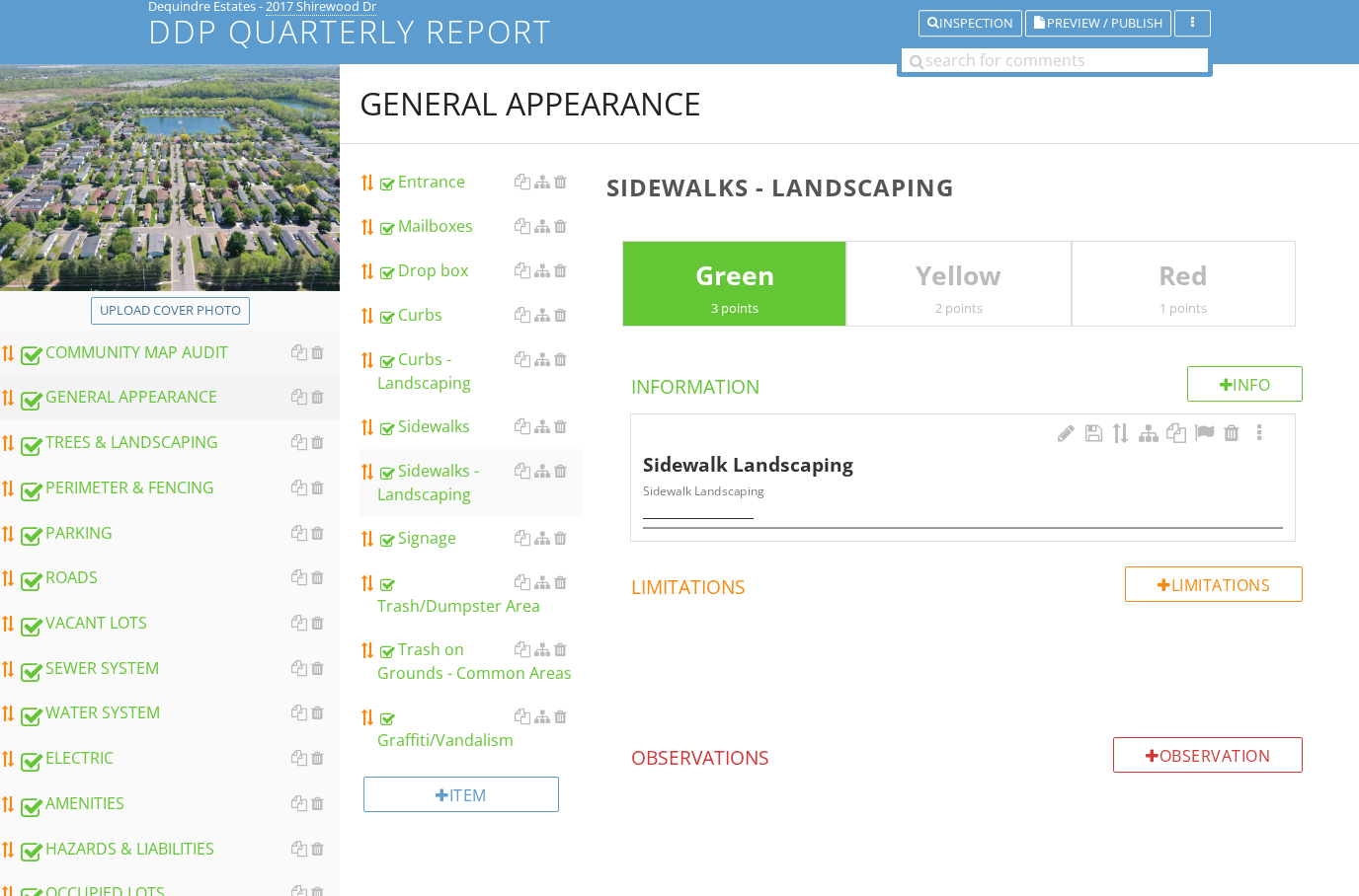
click at [178, 350] on div "COMMUNITY MAP AUDIT" at bounding box center [179, 354] width 322 height 26
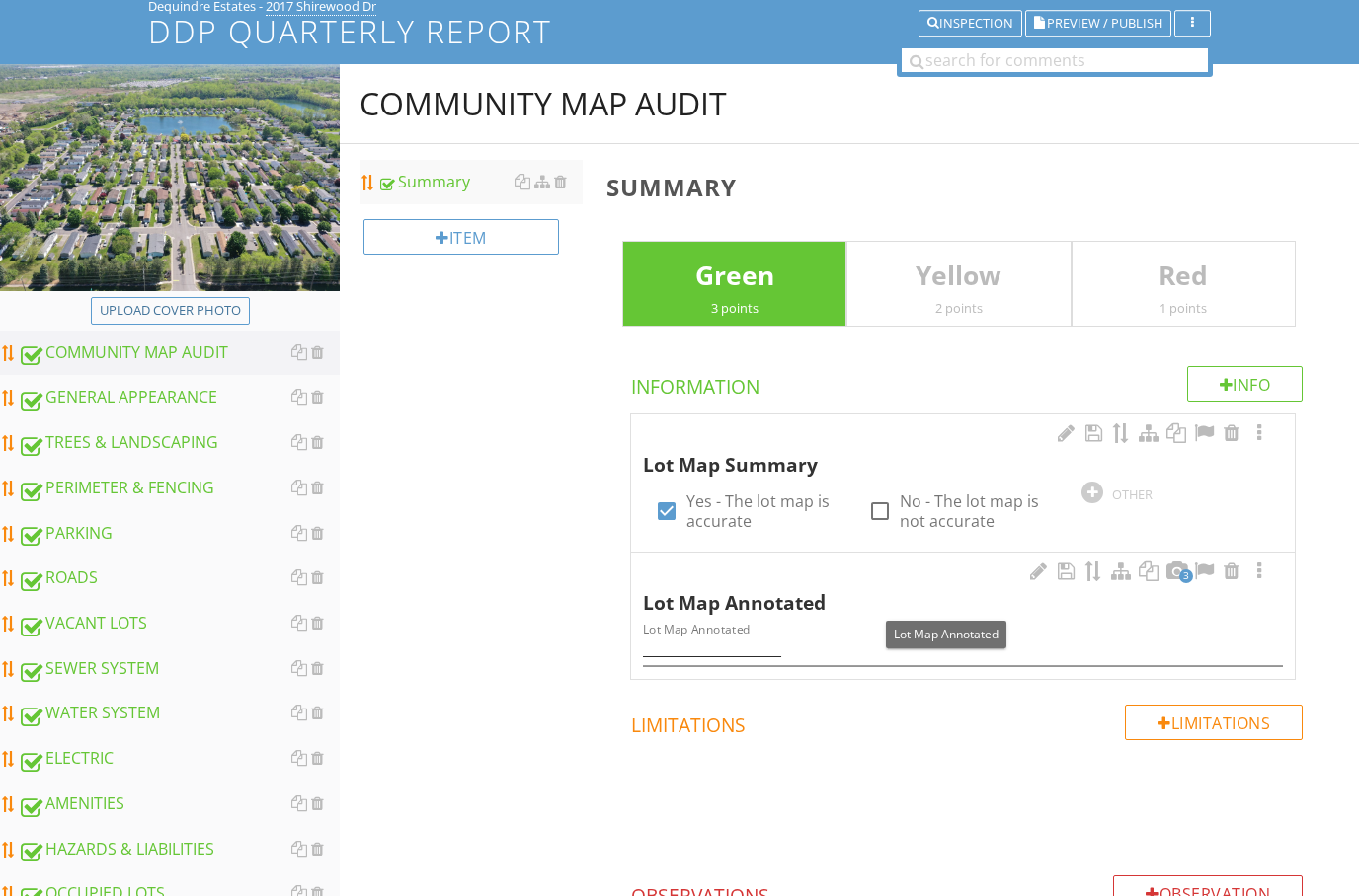
click at [1180, 571] on span "3" at bounding box center [1186, 576] width 14 height 14
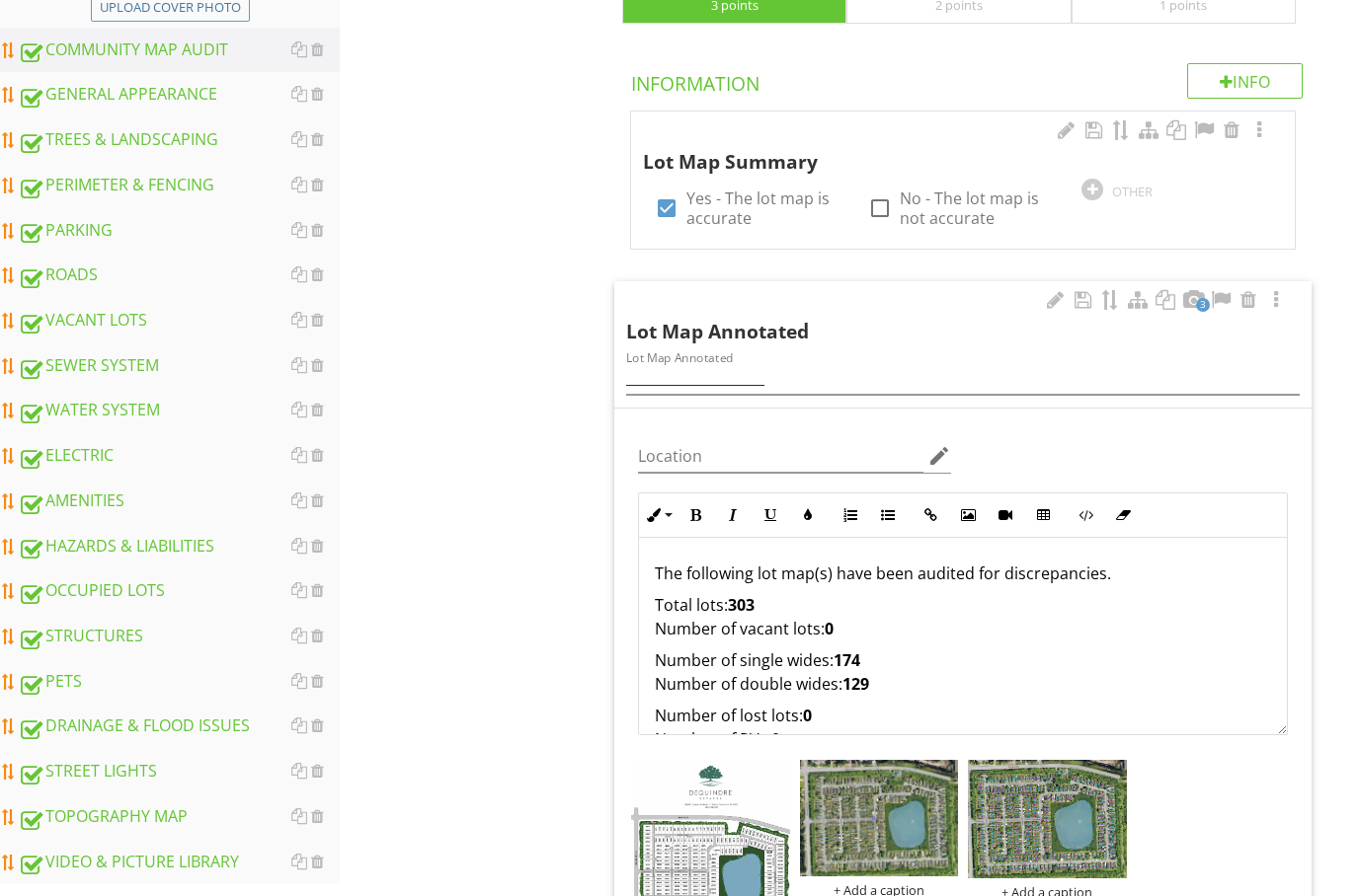
scroll to position [516, 0]
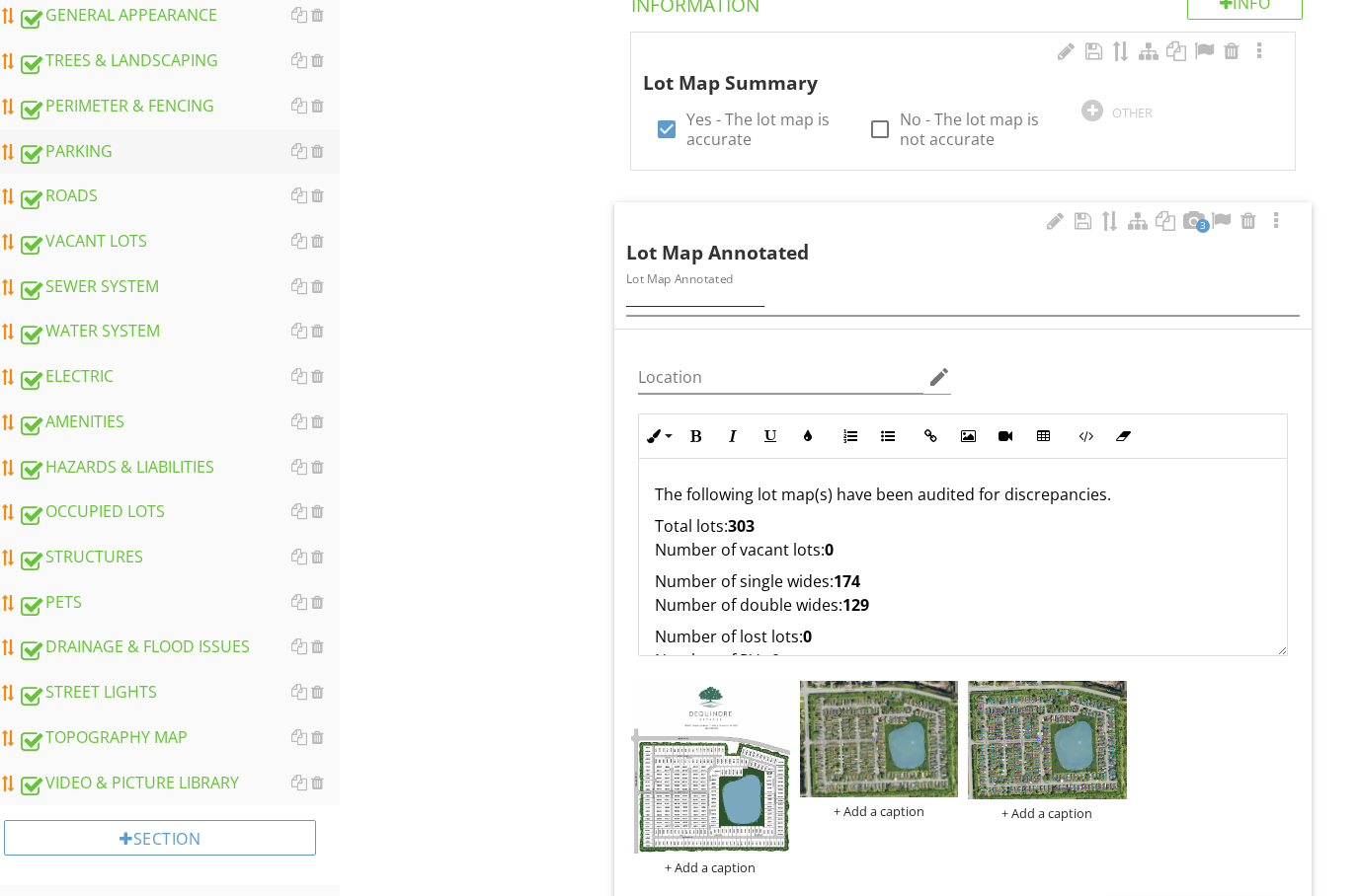
click at [78, 158] on div "PARKING" at bounding box center [179, 152] width 322 height 26
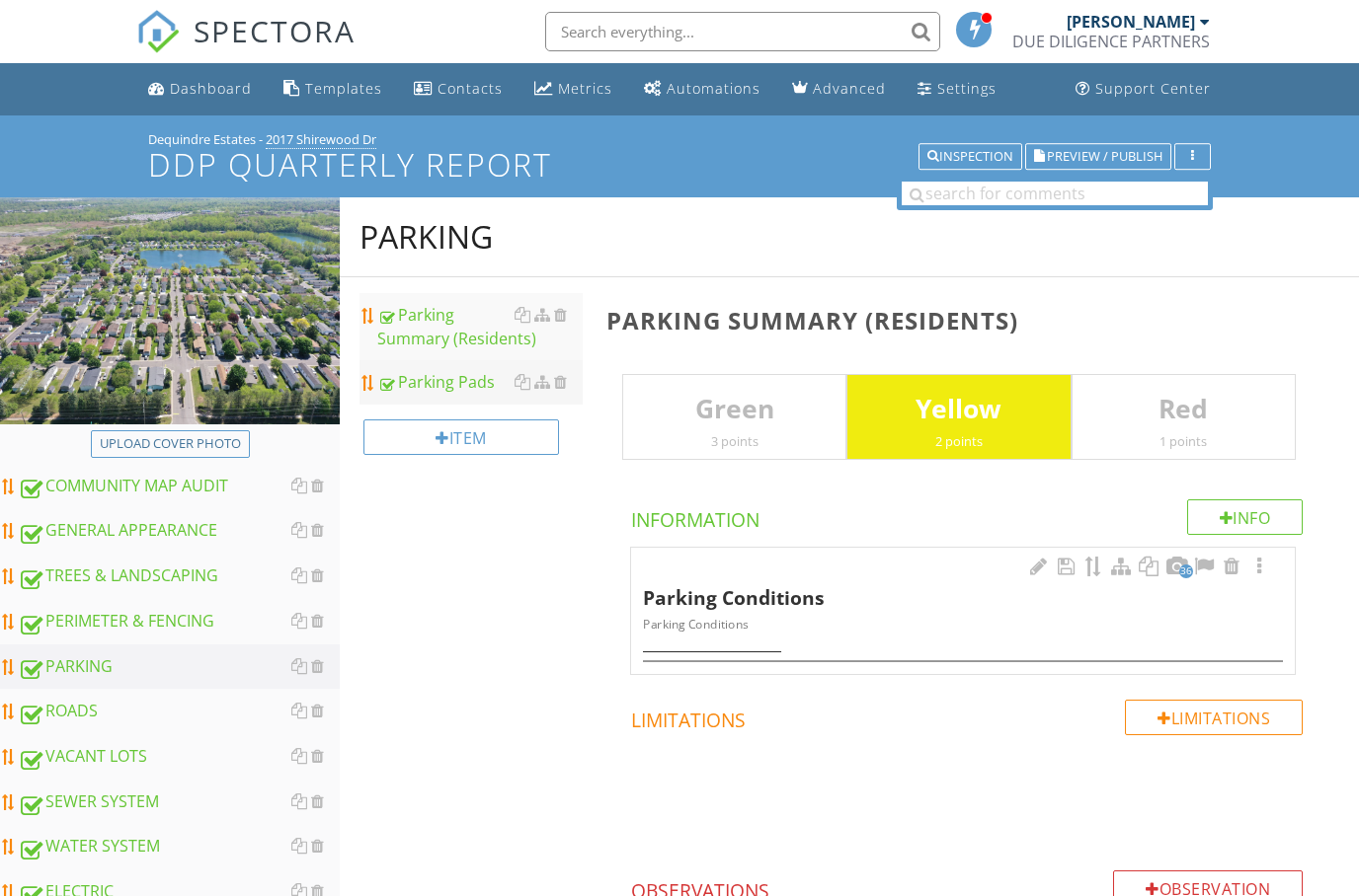
click at [430, 389] on div "Parking Pads" at bounding box center [480, 382] width 206 height 24
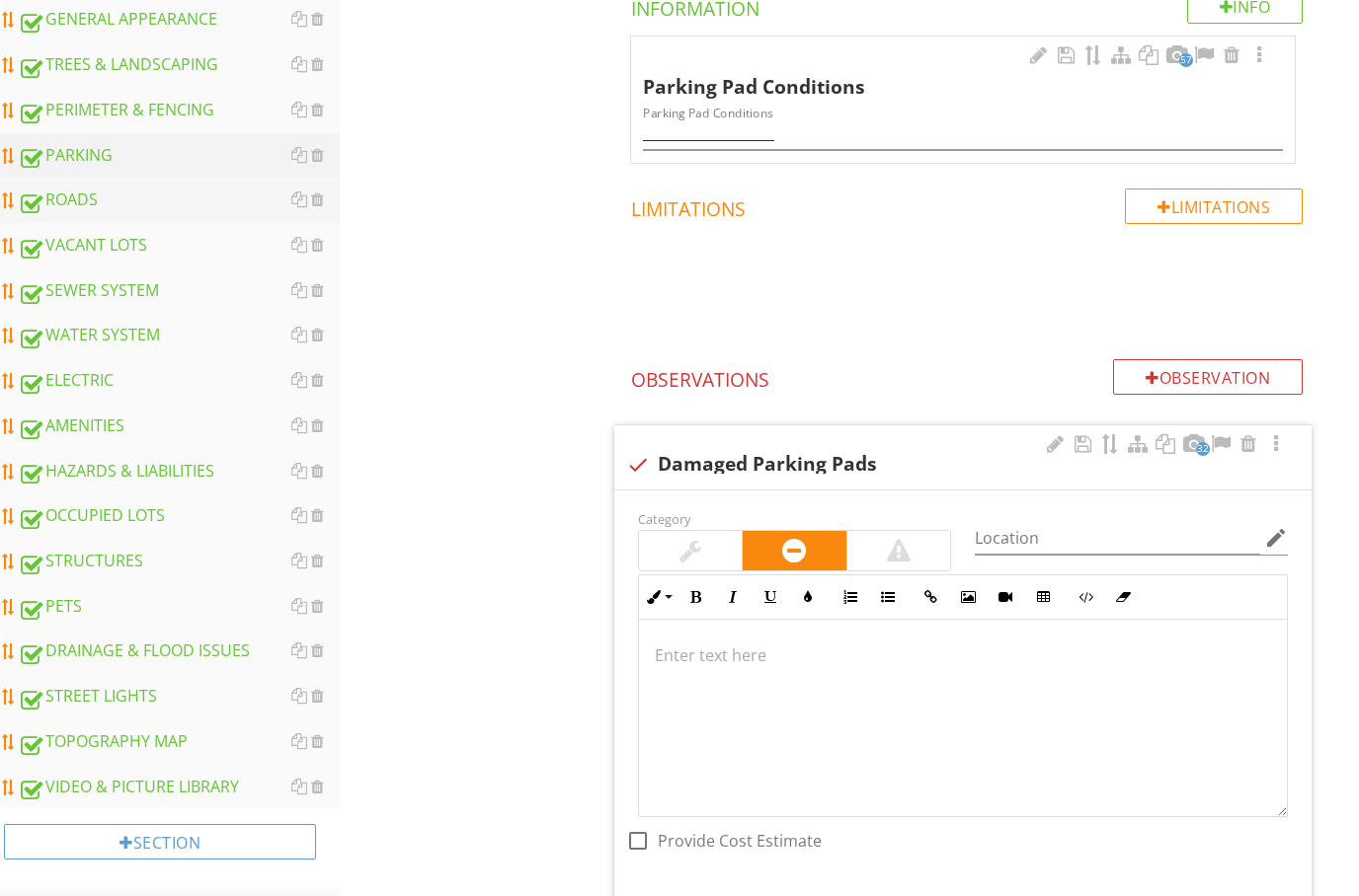
scroll to position [450, 0]
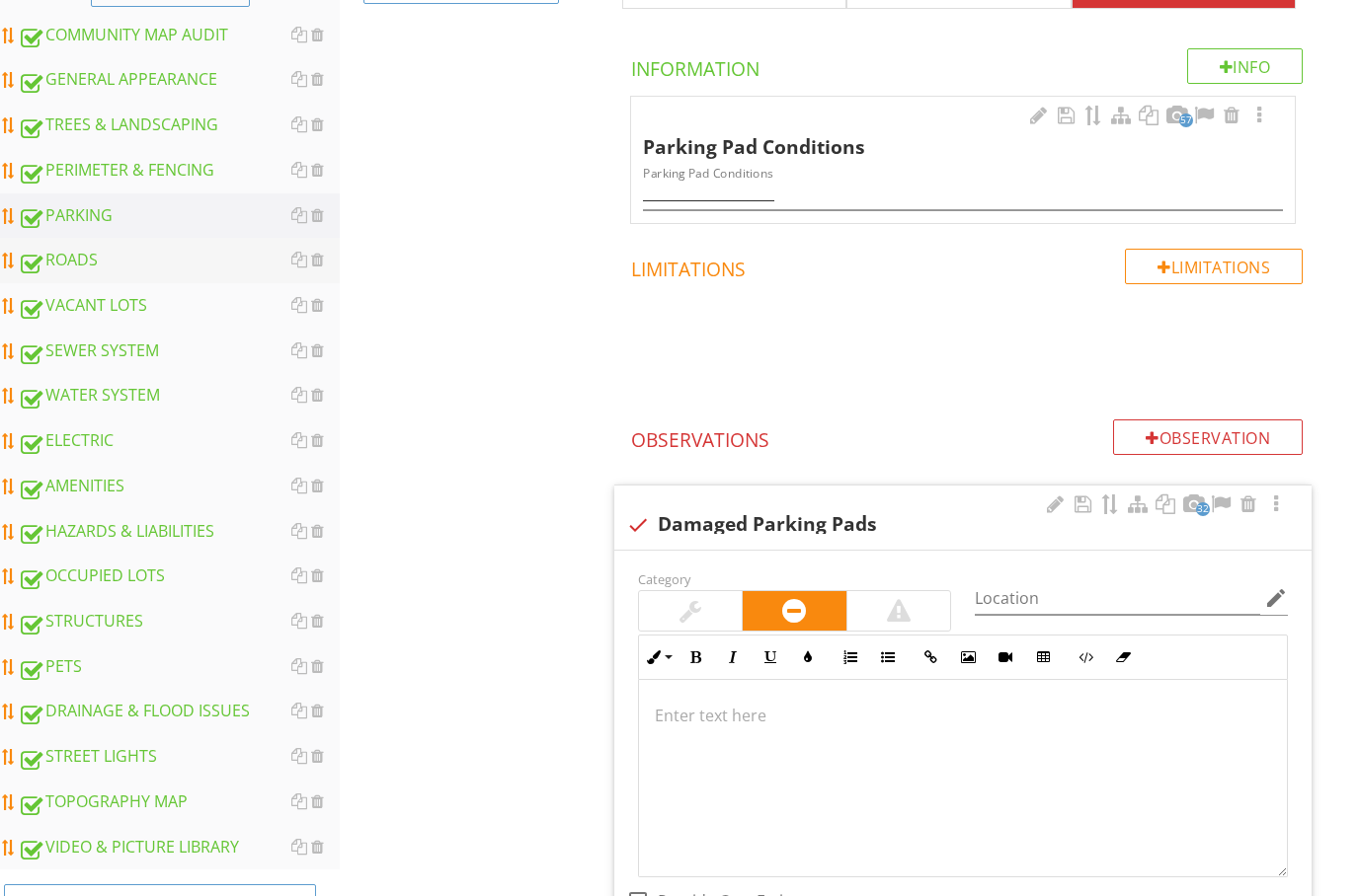
click at [77, 252] on div "ROADS" at bounding box center [179, 261] width 322 height 26
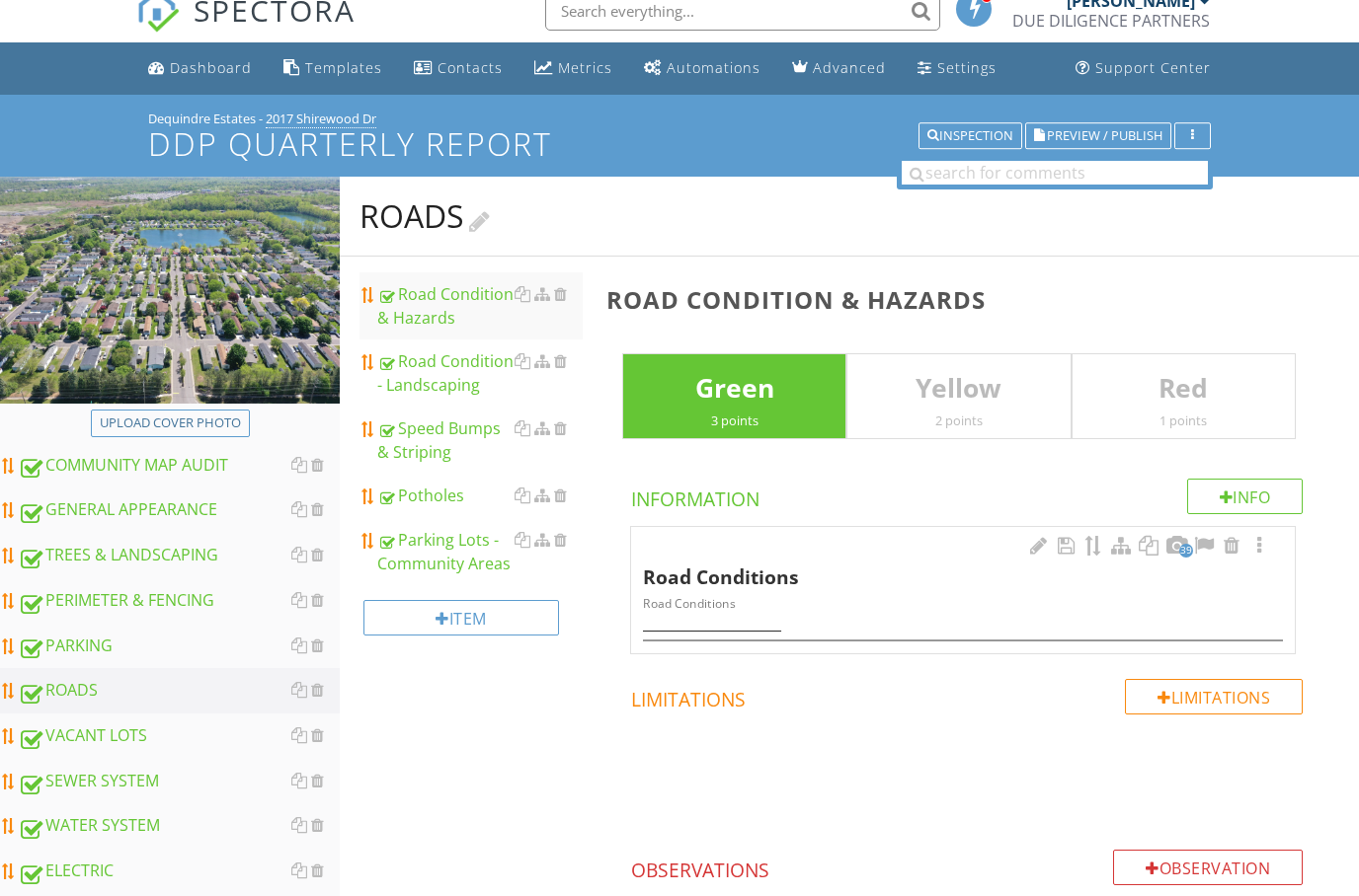
scroll to position [21, 0]
click at [457, 318] on div "Road Condition & Hazards" at bounding box center [480, 306] width 206 height 48
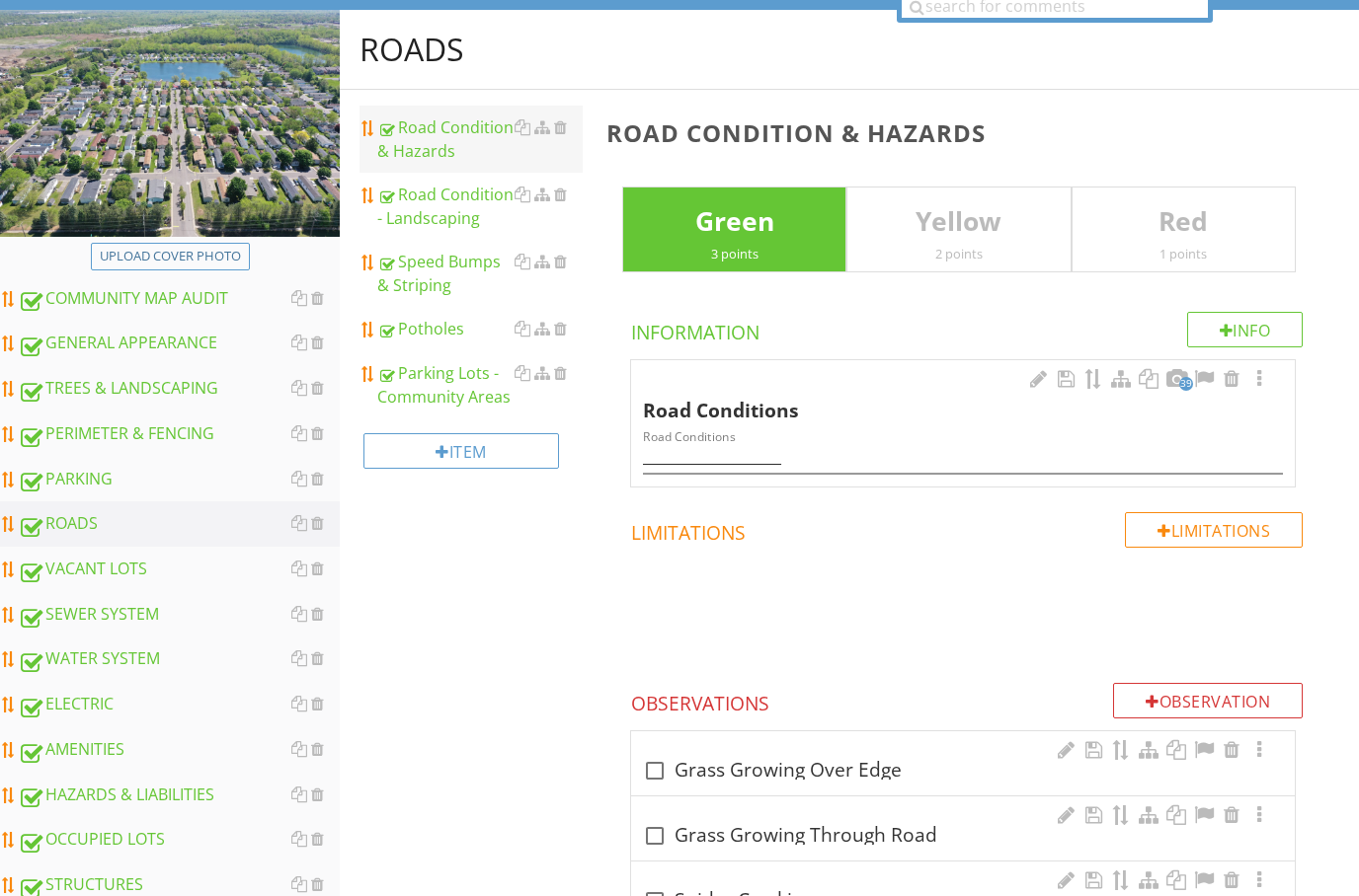
scroll to position [187, 0]
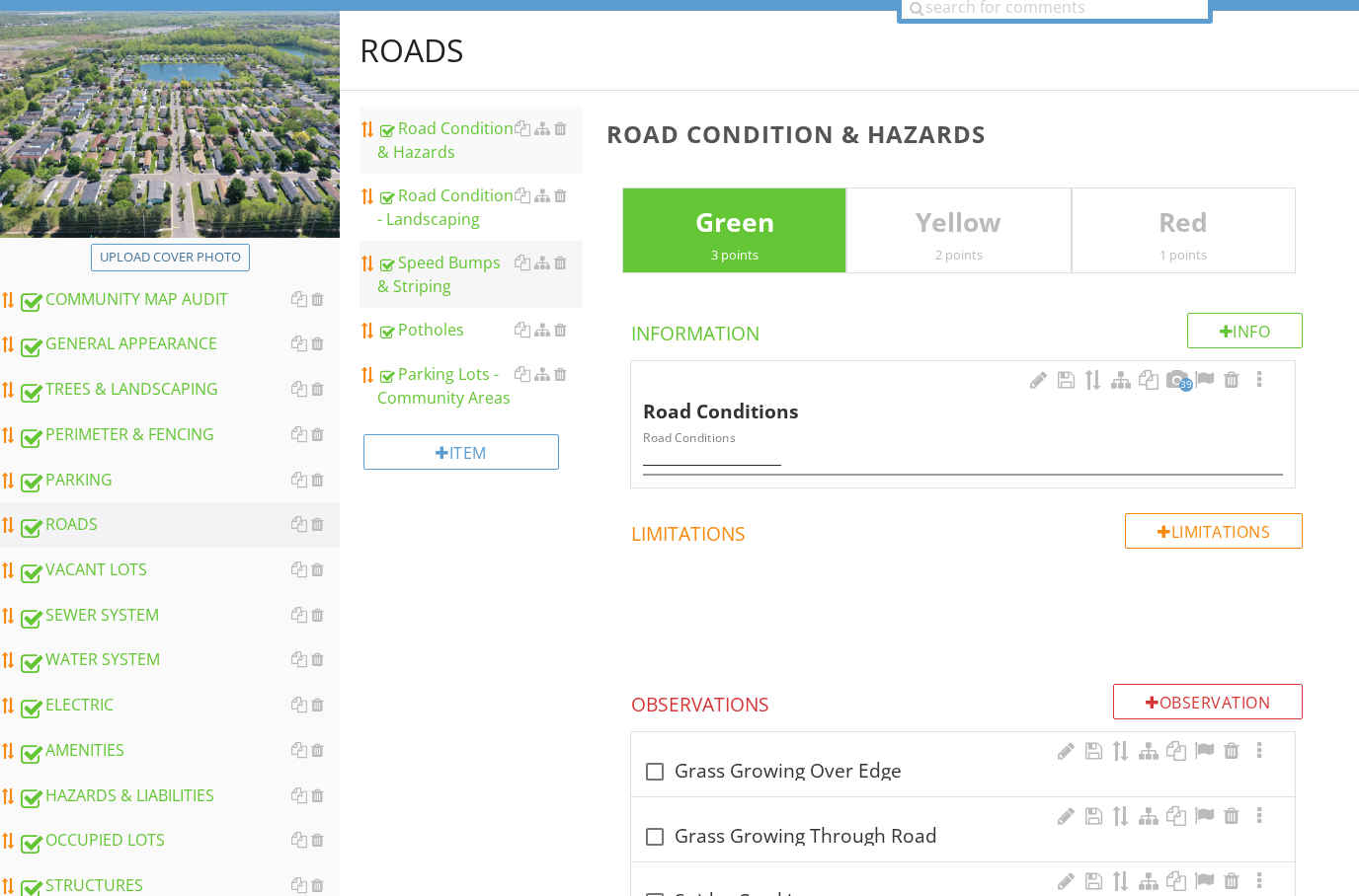
click at [430, 300] on link "Speed Bumps & Striping" at bounding box center [480, 274] width 206 height 68
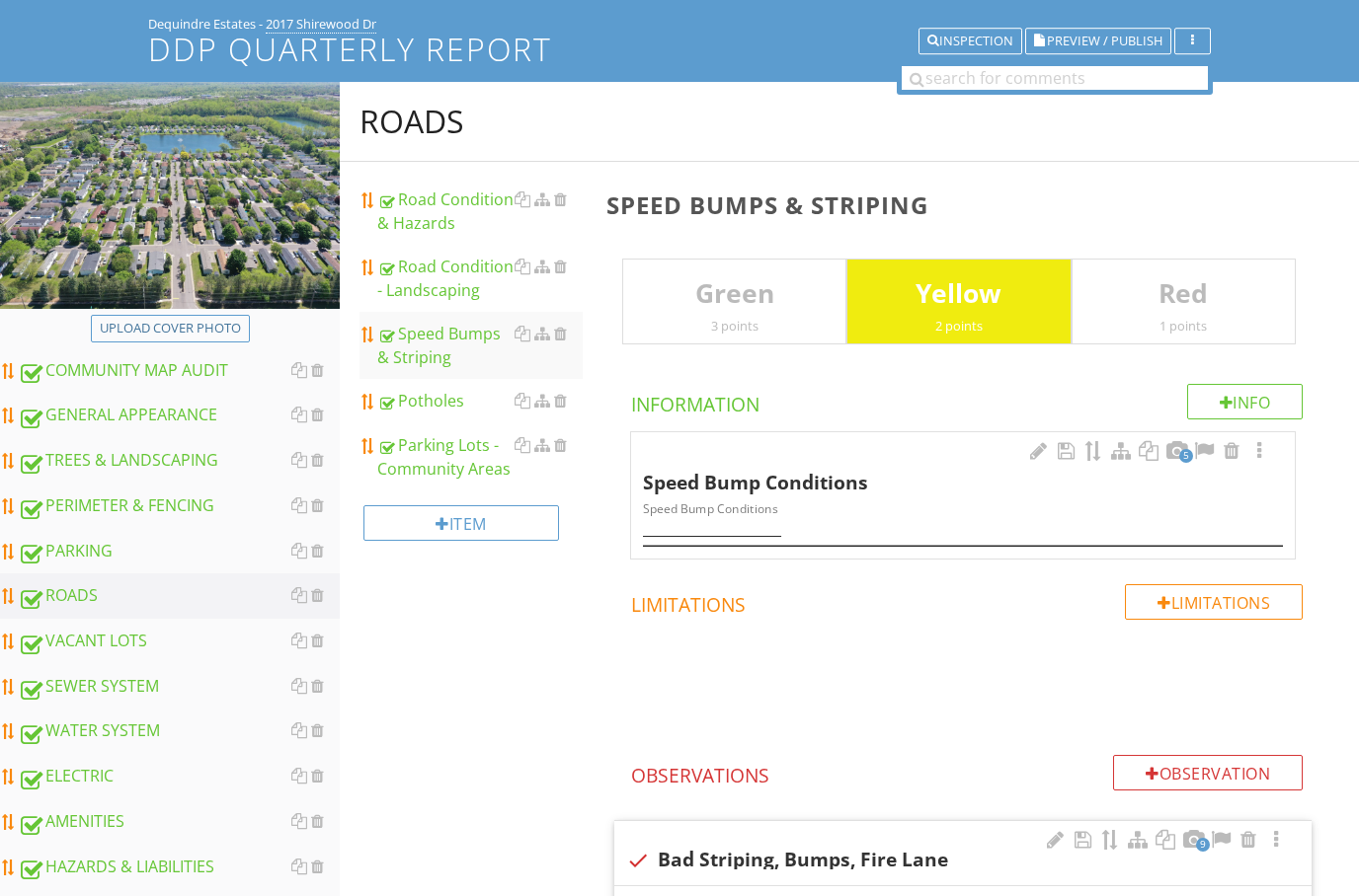
scroll to position [116, 0]
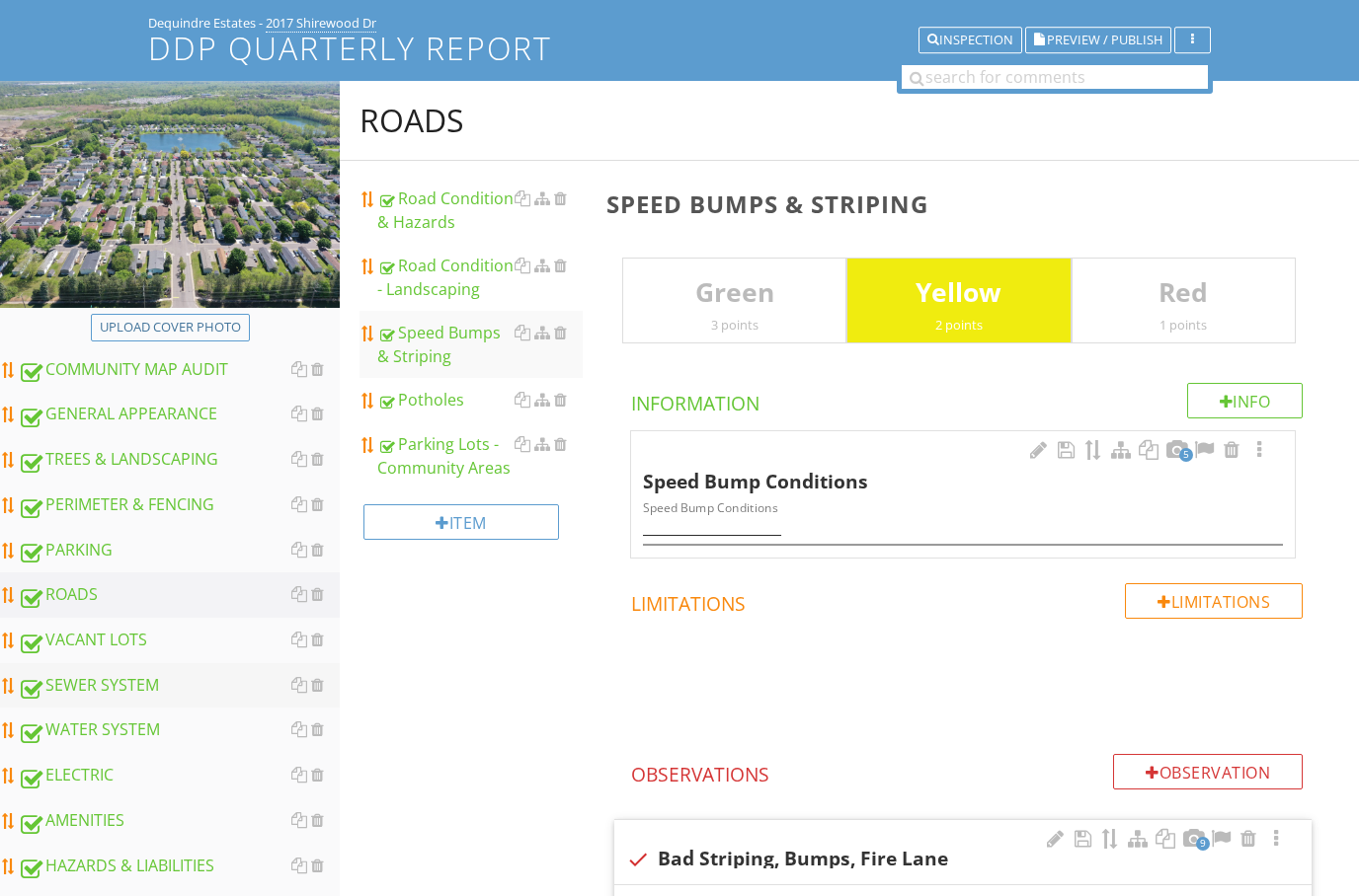
click at [100, 681] on div "SEWER SYSTEM" at bounding box center [179, 686] width 322 height 26
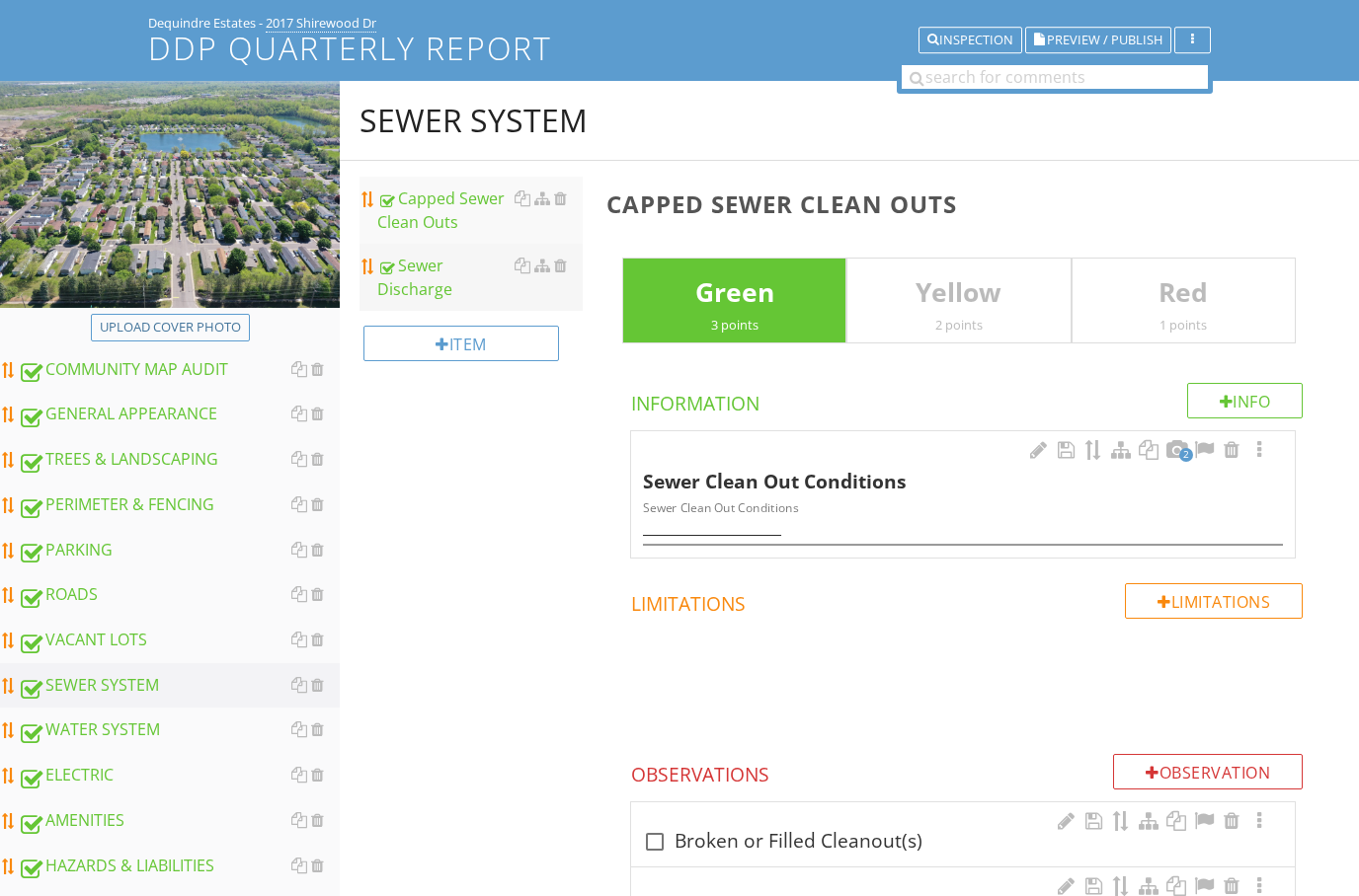
click at [407, 275] on div "Sewer Discharge" at bounding box center [480, 277] width 206 height 48
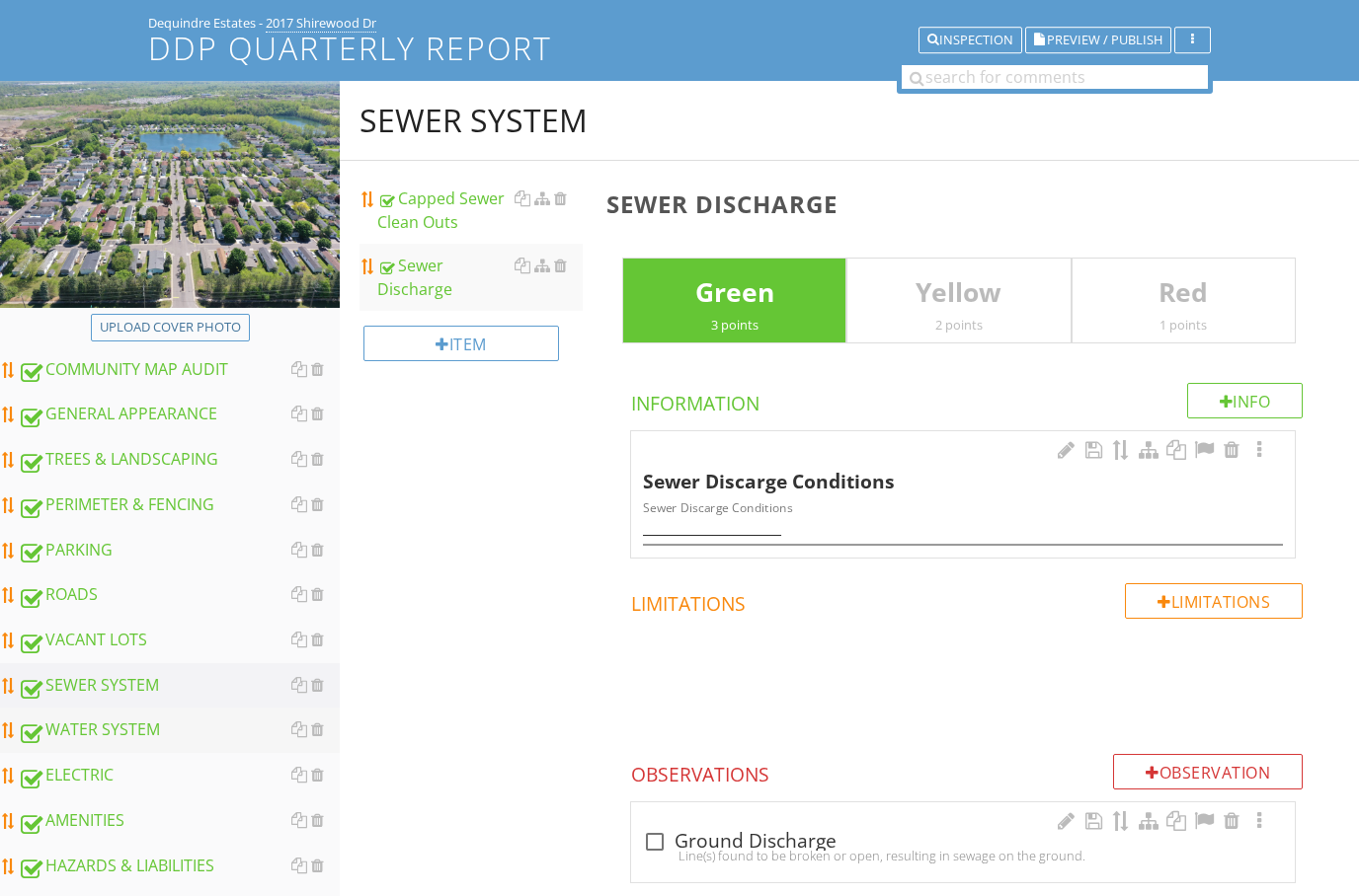
click at [115, 732] on div "WATER SYSTEM" at bounding box center [179, 731] width 322 height 26
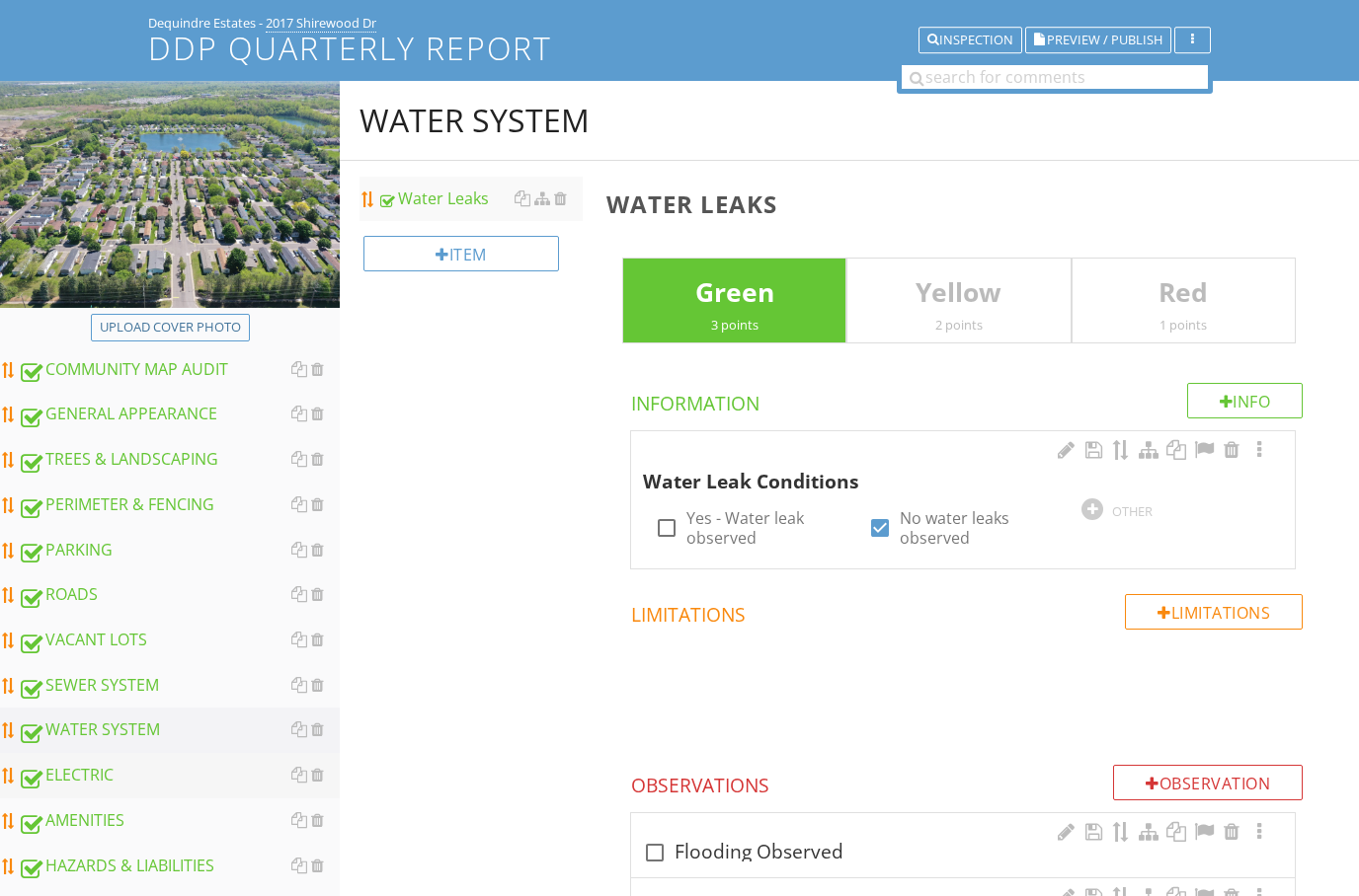
click at [74, 773] on div "ELECTRIC" at bounding box center [179, 776] width 322 height 26
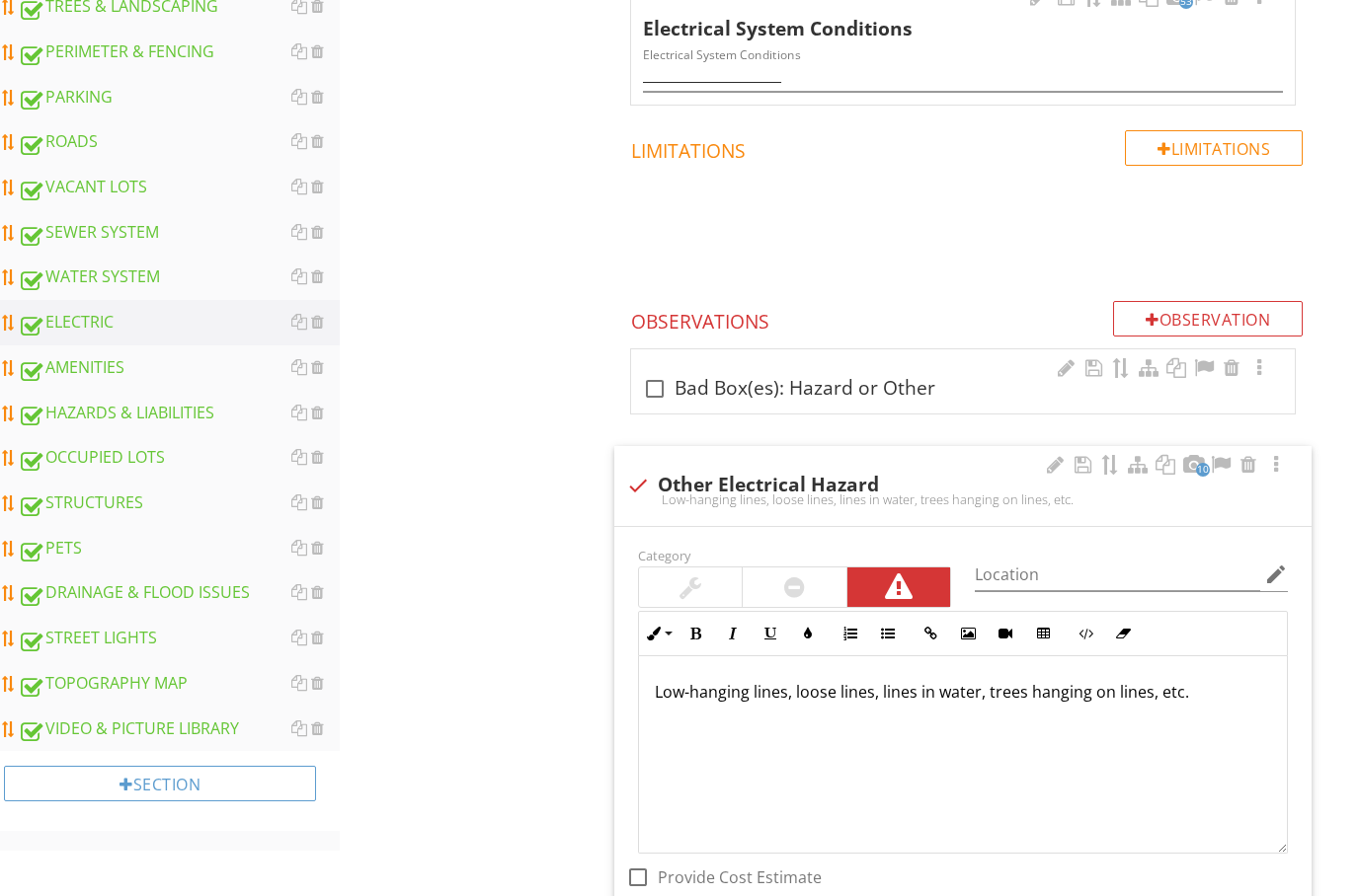
scroll to position [605, 0]
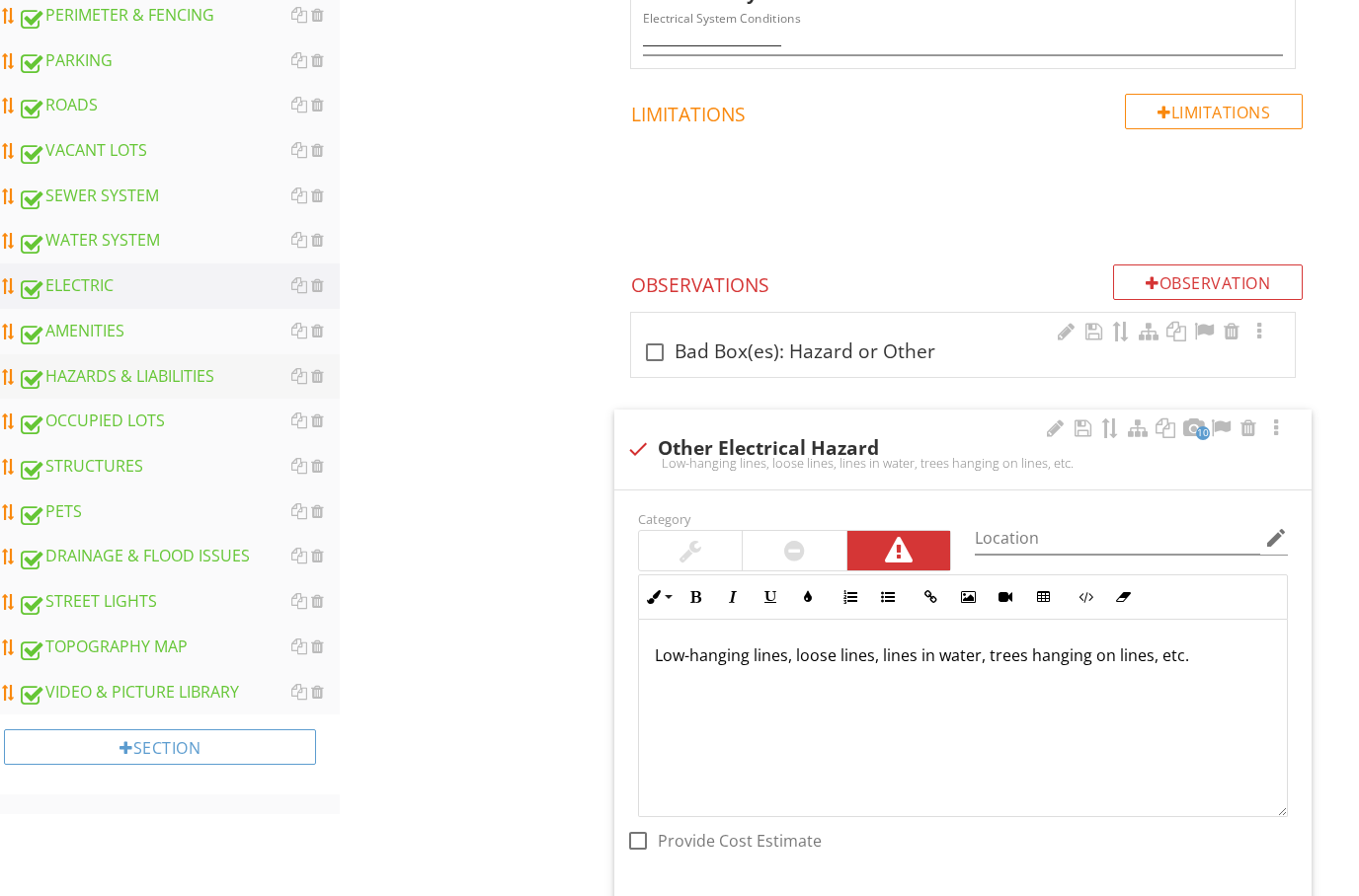
click at [110, 376] on div "HAZARDS & LIABILITIES" at bounding box center [179, 378] width 322 height 26
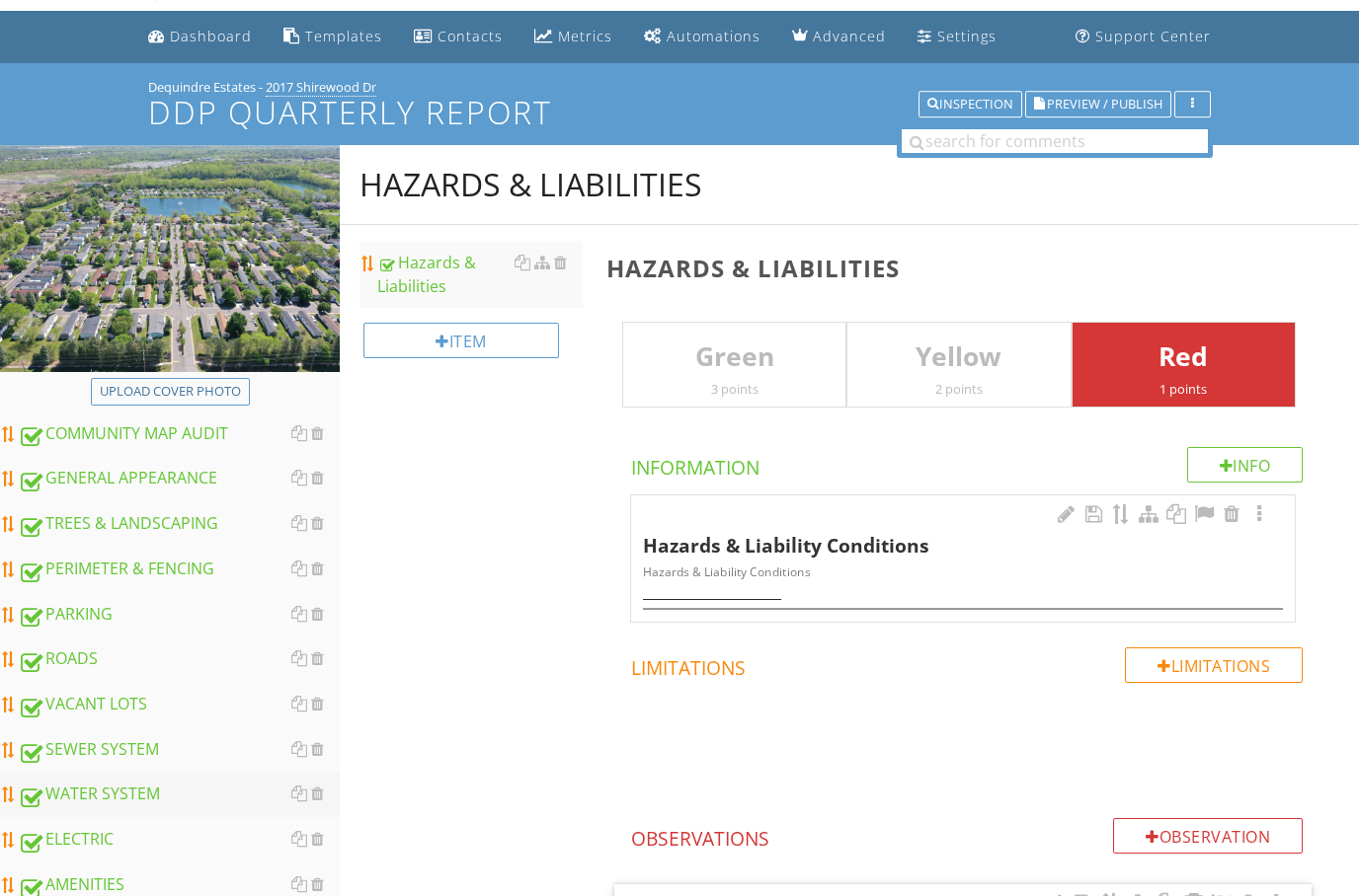
scroll to position [45, 0]
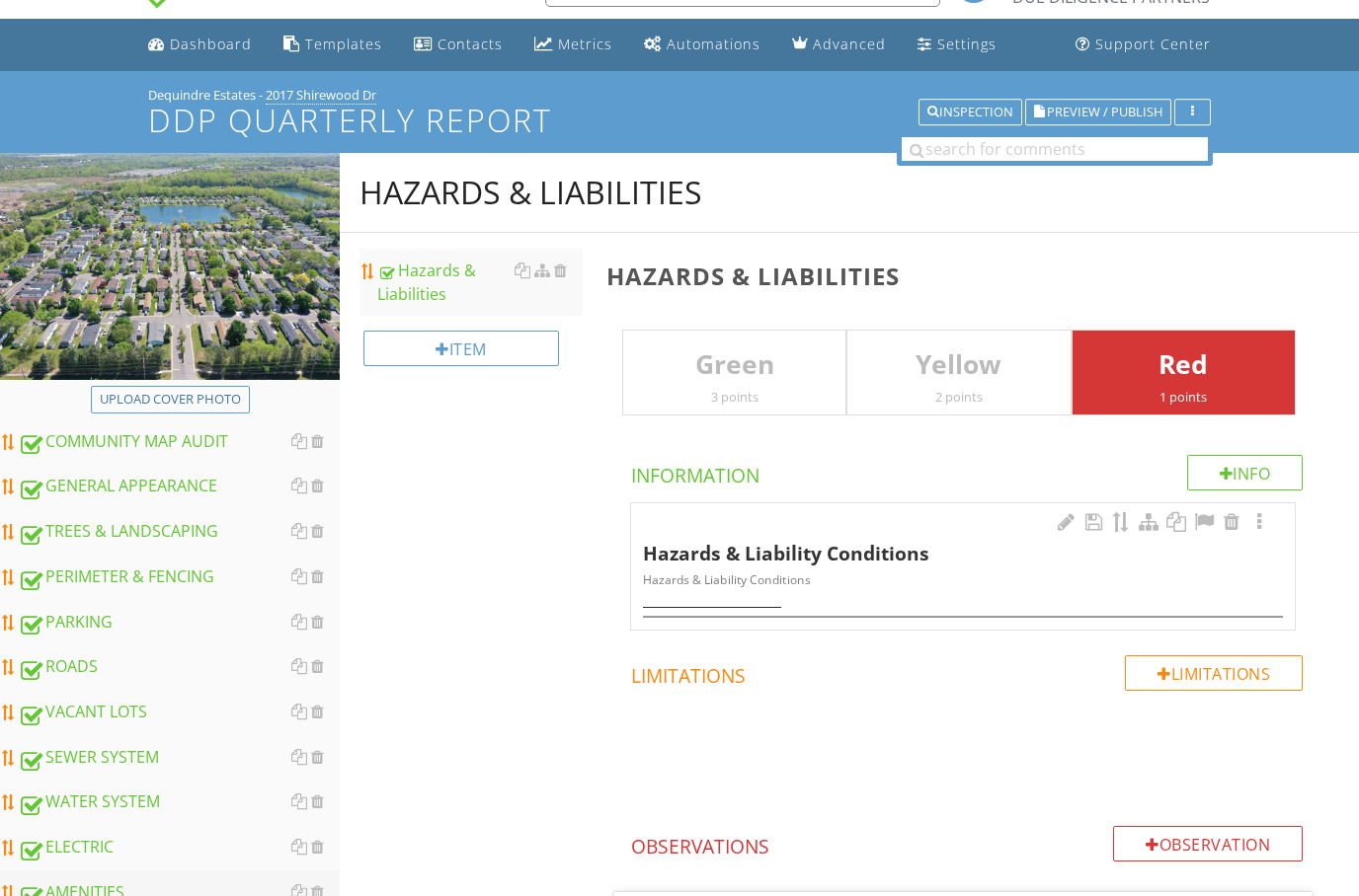
click at [99, 894] on div "AMENITIES" at bounding box center [179, 893] width 322 height 26
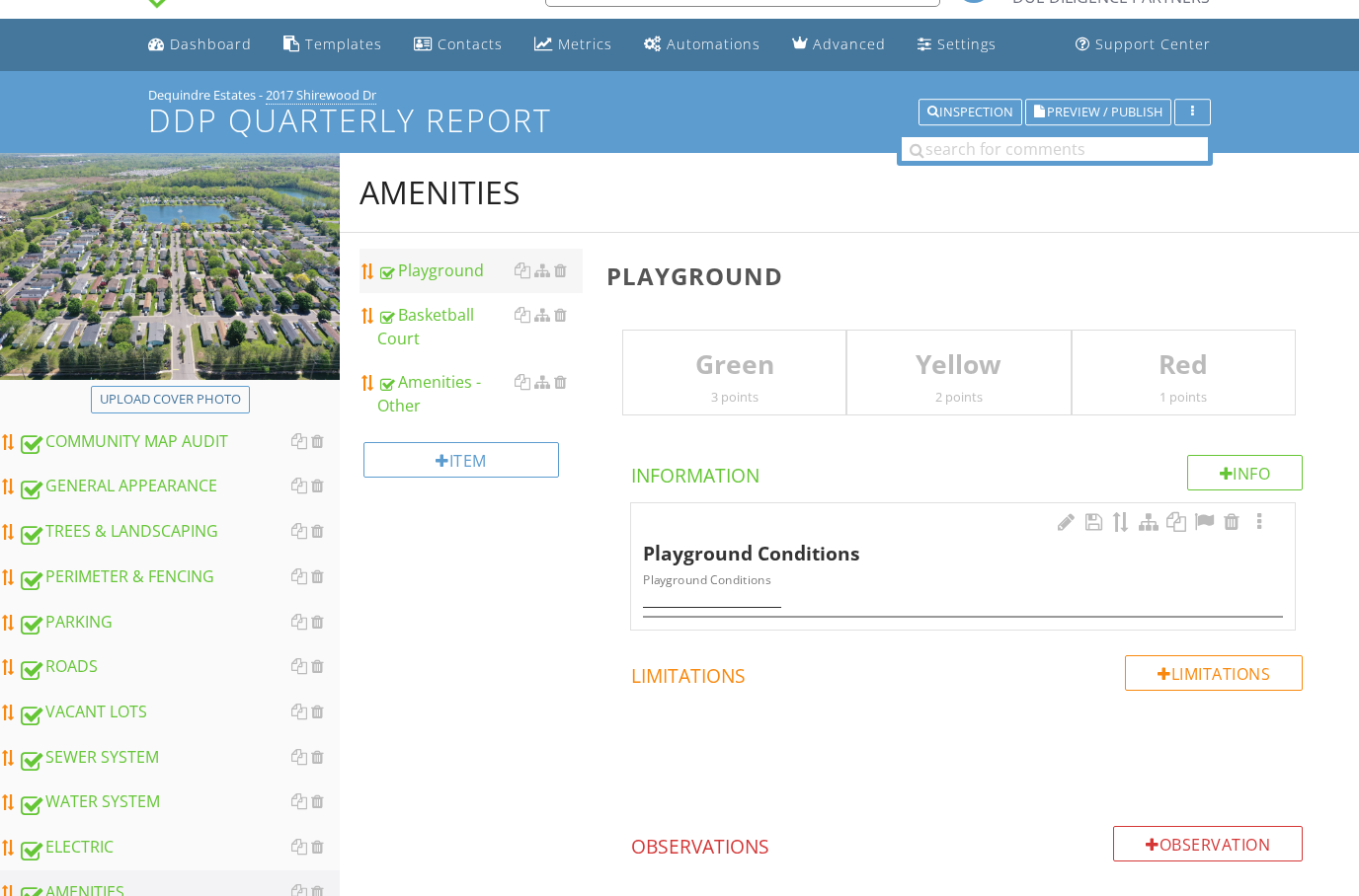
click at [465, 270] on div "Playground" at bounding box center [480, 270] width 206 height 24
click at [450, 308] on div "Basketball Court" at bounding box center [480, 327] width 206 height 48
click at [447, 394] on div "Amenities - Other" at bounding box center [480, 394] width 206 height 48
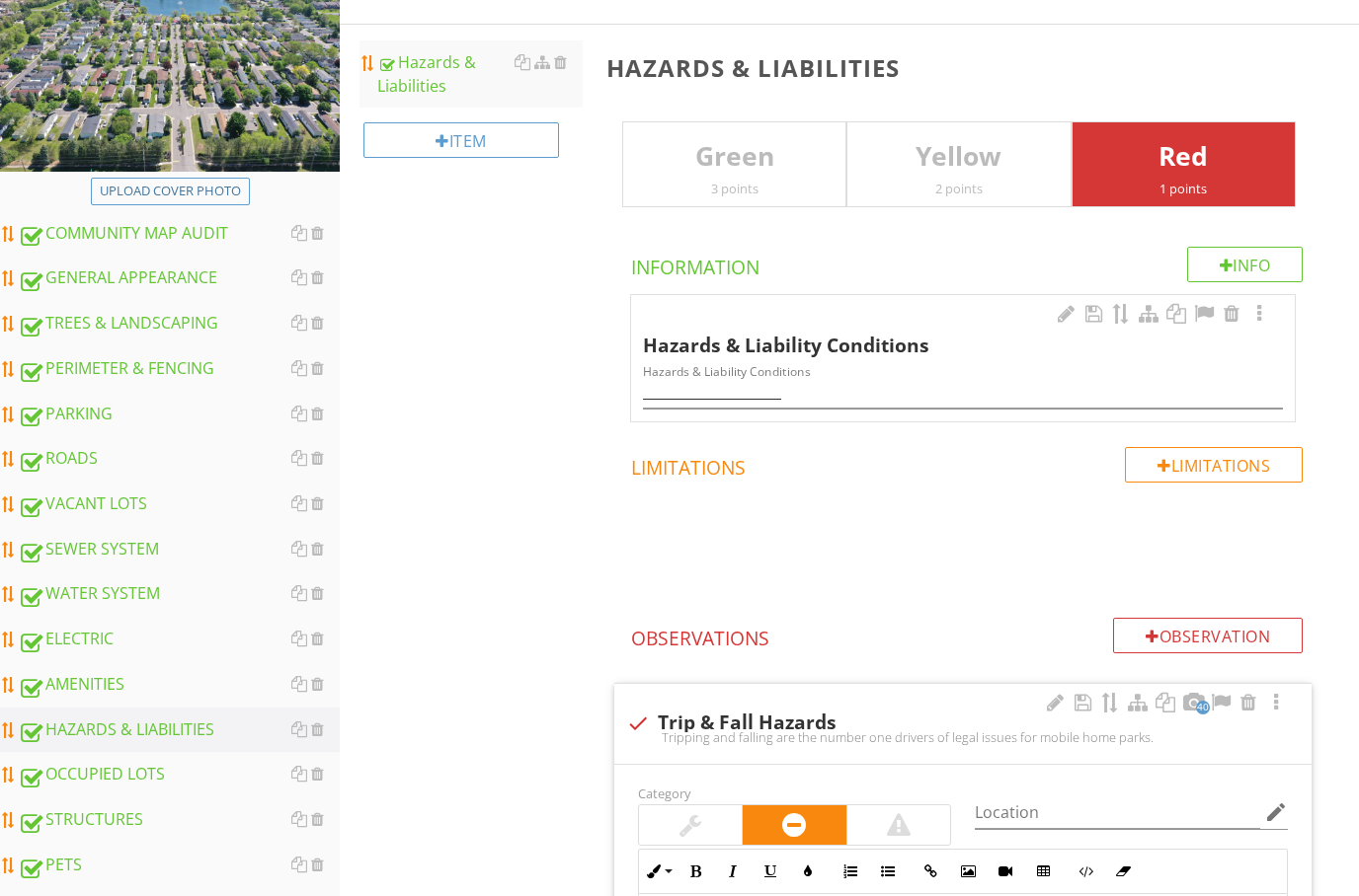
scroll to position [258, 0]
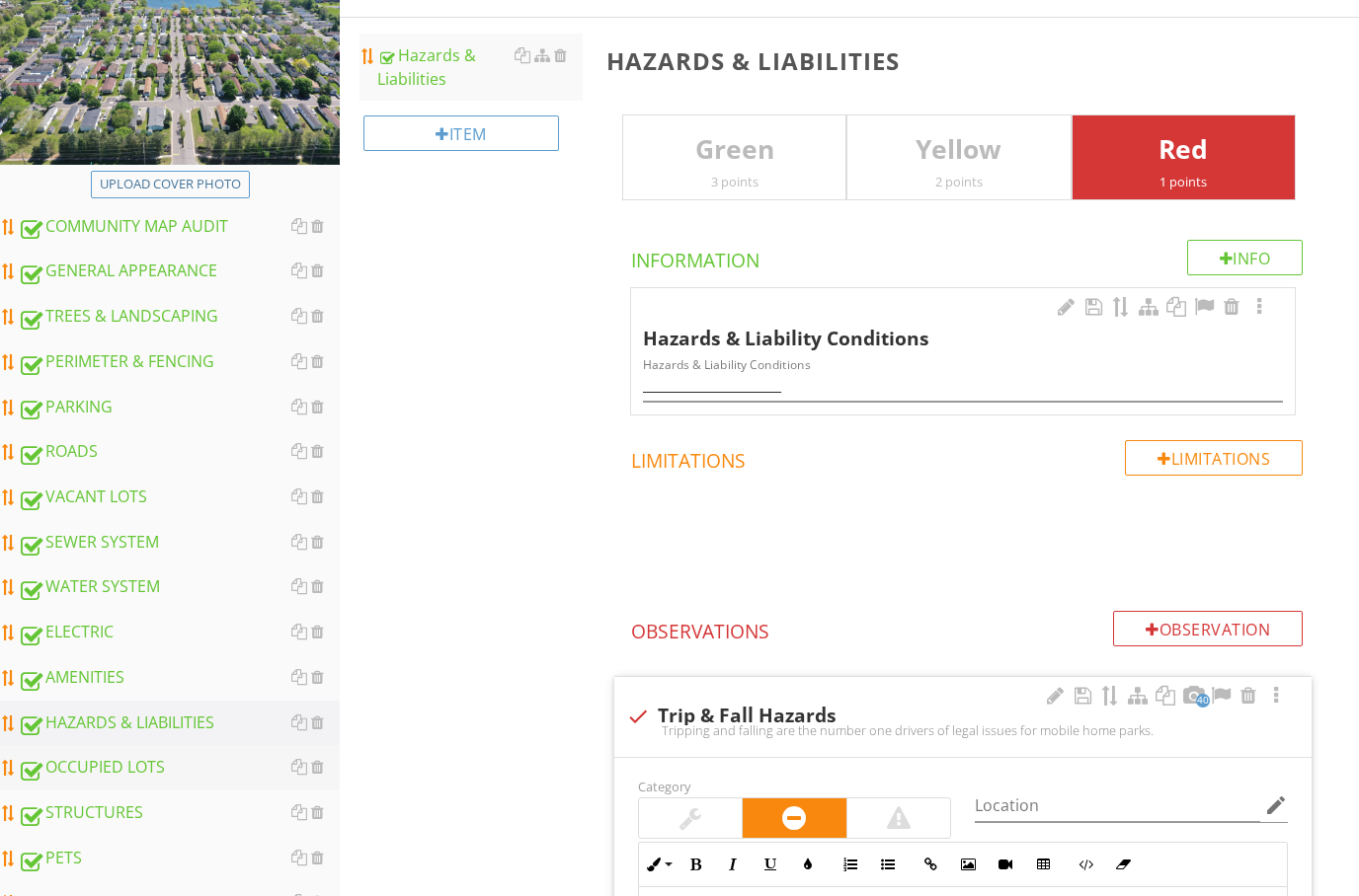
click at [96, 767] on div "OCCUPIED LOTS" at bounding box center [179, 769] width 322 height 26
